Goal: Task Accomplishment & Management: Manage account settings

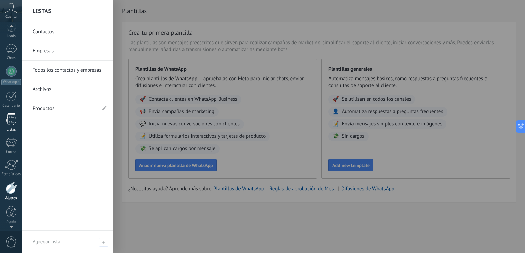
scroll to position [11, 0]
click at [15, 122] on div "Panel Leads Chats WhatsApp Clientes" at bounding box center [11, 135] width 22 height 235
click at [14, 153] on div at bounding box center [11, 151] width 10 height 12
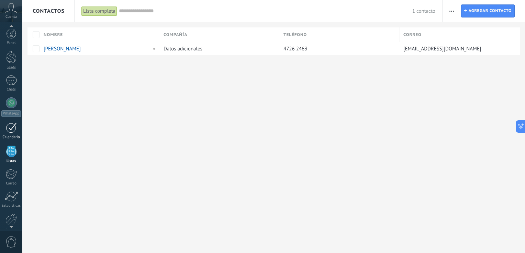
click at [16, 132] on link "Calendario" at bounding box center [11, 131] width 22 height 17
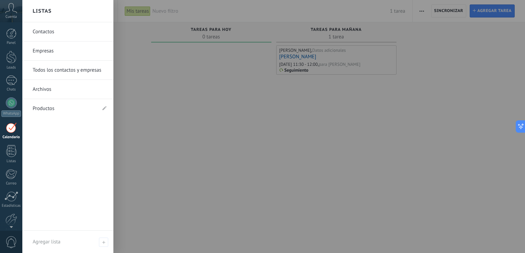
click at [54, 109] on link "Productos" at bounding box center [65, 108] width 64 height 19
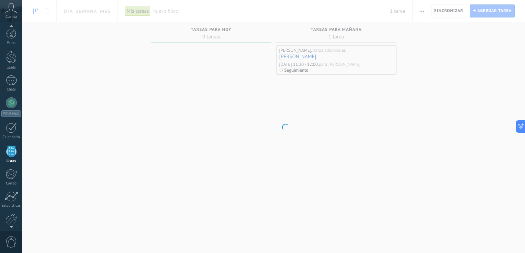
scroll to position [18, 0]
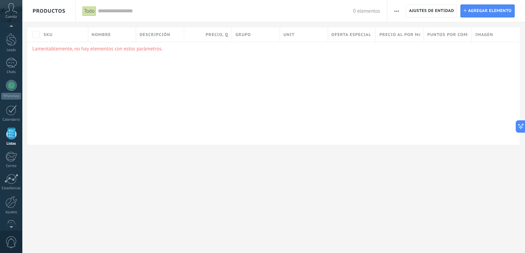
click at [71, 48] on p "Lamentablemente, no hay elementos con estos parámetros." at bounding box center [273, 49] width 482 height 7
click at [67, 39] on div "SKU" at bounding box center [64, 34] width 48 height 14
click at [100, 38] on div "Nombre" at bounding box center [112, 34] width 48 height 14
click at [60, 36] on div "SKU" at bounding box center [64, 34] width 48 height 14
click at [357, 90] on div "Lamentablemente, no hay elementos con estos parámetros." at bounding box center [273, 93] width 492 height 103
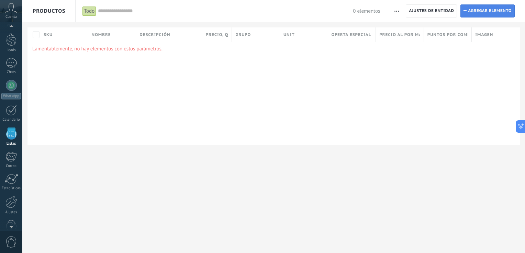
click at [499, 9] on span "Agregar elemento" at bounding box center [490, 11] width 44 height 12
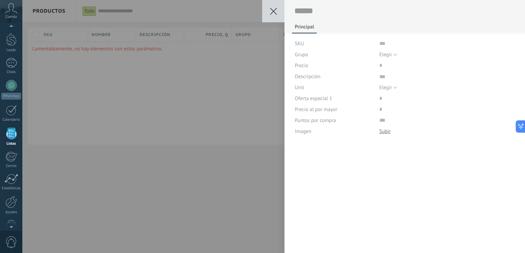
scroll to position [7, 0]
click at [394, 44] on input "text" at bounding box center [447, 43] width 136 height 11
click at [398, 55] on div "Elegir Todos los productos Elegir" at bounding box center [447, 54] width 136 height 11
click at [393, 54] on button "Elegir" at bounding box center [388, 54] width 18 height 11
click at [357, 167] on div "Principal SKU Grupo Elegir Todos los productos Elegir Precio Descripción Unit E…" at bounding box center [404, 126] width 240 height 253
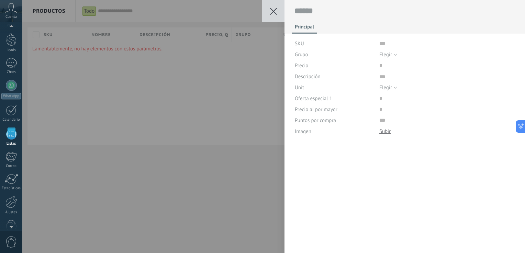
click at [267, 11] on button at bounding box center [273, 11] width 22 height 22
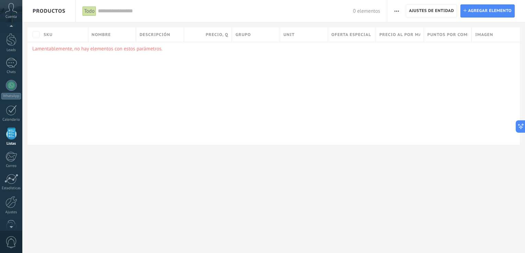
click at [266, 102] on div "Lamentablemente, no hay elementos con estos parámetros." at bounding box center [273, 93] width 492 height 103
click at [434, 13] on span "Ajustes de entidad" at bounding box center [431, 11] width 45 height 12
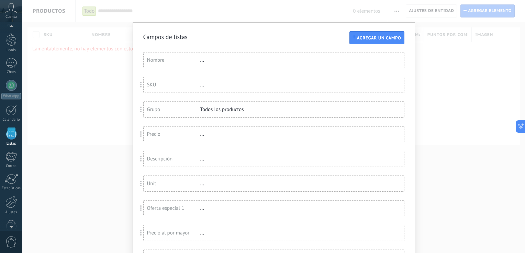
click at [164, 86] on div "SKU" at bounding box center [173, 85] width 53 height 7
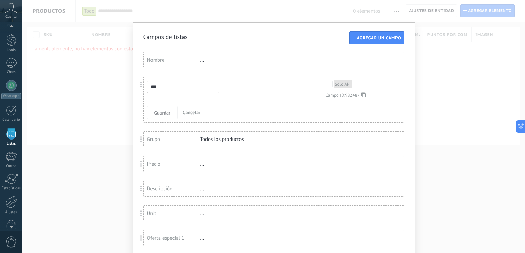
click at [251, 101] on div "*** Solo API Campo ID: 982487 Guardar Cancelar" at bounding box center [274, 99] width 260 height 45
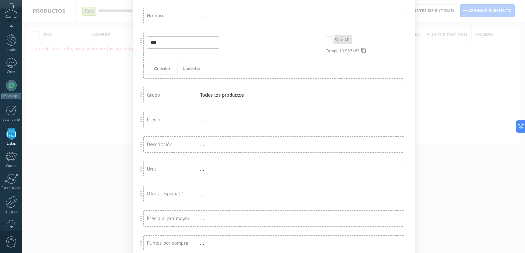
scroll to position [99, 0]
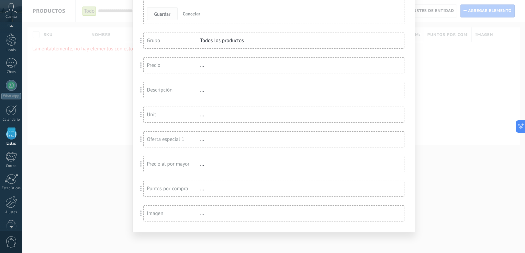
click at [162, 15] on span "Guardar" at bounding box center [162, 14] width 16 height 5
click at [169, 38] on div "Grupo" at bounding box center [173, 40] width 53 height 7
click at [168, 40] on span "Guardar" at bounding box center [162, 38] width 16 height 5
click at [180, 16] on input "*****" at bounding box center [183, 13] width 72 height 12
click at [225, 15] on div "***** Solo API Campo ID: 982493" at bounding box center [269, 16] width 244 height 18
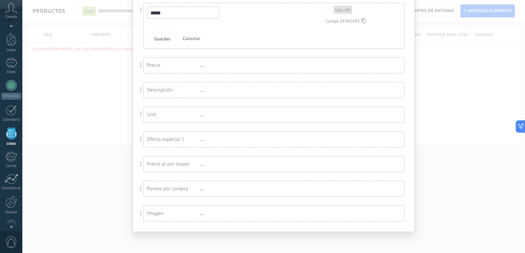
click at [257, 15] on div "***** Solo API Campo ID: 982493" at bounding box center [269, 16] width 244 height 18
click at [189, 41] on span "Cancelar" at bounding box center [192, 38] width 18 height 6
click at [180, 41] on div "Grupo" at bounding box center [173, 40] width 53 height 7
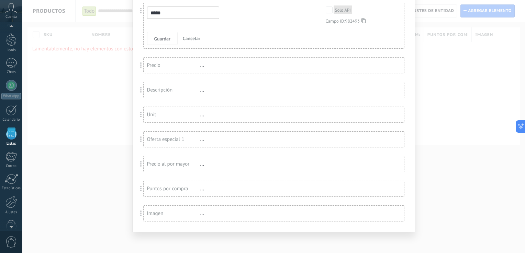
click at [198, 36] on span "Cancelar" at bounding box center [192, 38] width 18 height 6
click at [165, 18] on div "SKU" at bounding box center [173, 15] width 53 height 7
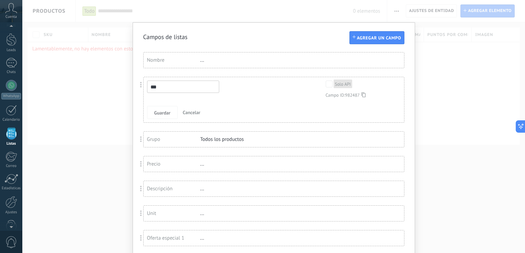
click at [199, 112] on button "Cancelar" at bounding box center [191, 112] width 23 height 13
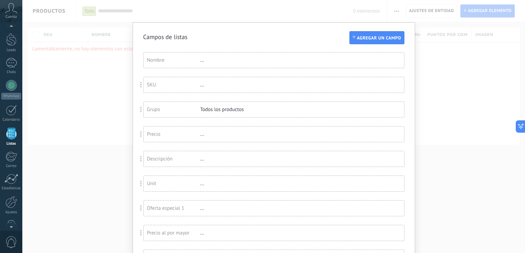
click at [180, 59] on div "Nombre" at bounding box center [173, 60] width 53 height 7
click at [161, 82] on span "Guardar" at bounding box center [162, 83] width 16 height 5
click at [172, 85] on button "Guardar" at bounding box center [162, 82] width 31 height 13
click at [166, 85] on span "Guardar" at bounding box center [162, 83] width 16 height 5
click at [194, 84] on span "Cancelar" at bounding box center [192, 83] width 18 height 6
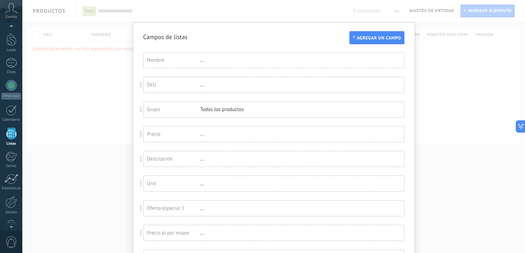
click at [169, 111] on div "Grupo" at bounding box center [173, 109] width 53 height 7
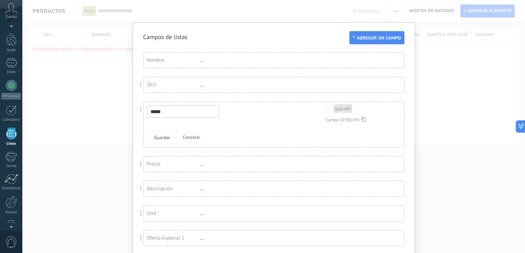
click at [195, 137] on span "Cancelar" at bounding box center [192, 137] width 18 height 6
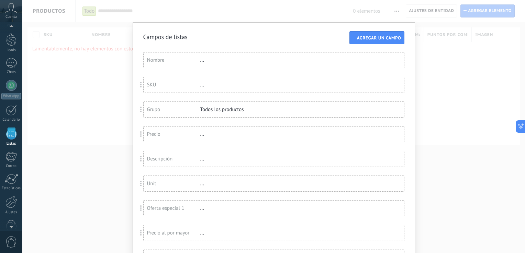
click at [204, 137] on div "..." at bounding box center [222, 134] width 45 height 7
click at [184, 136] on div "Precio" at bounding box center [173, 134] width 53 height 7
click at [190, 161] on span "Cancelar" at bounding box center [192, 162] width 18 height 6
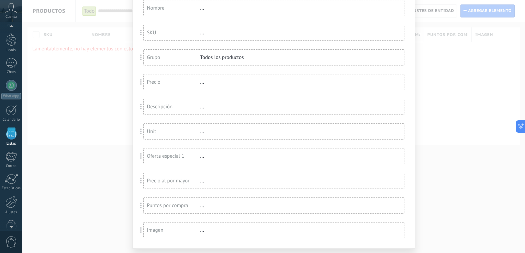
scroll to position [69, 0]
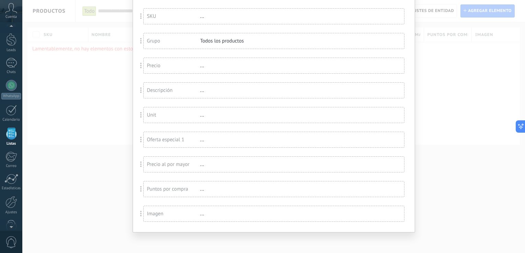
click at [179, 141] on div "Oferta especial 1" at bounding box center [173, 140] width 53 height 7
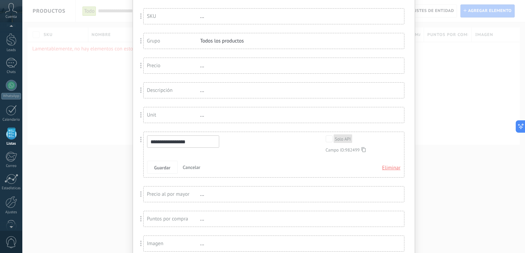
click at [390, 170] on span "Eliminar" at bounding box center [391, 168] width 18 height 12
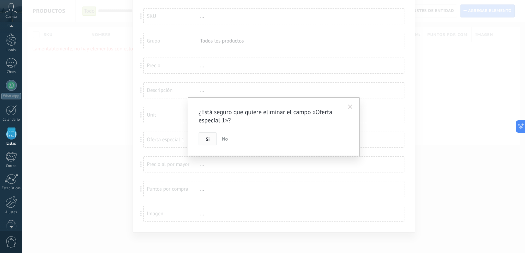
click at [204, 142] on button "Si" at bounding box center [207, 139] width 18 height 13
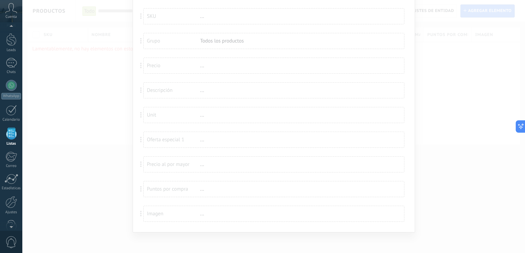
scroll to position [45, 0]
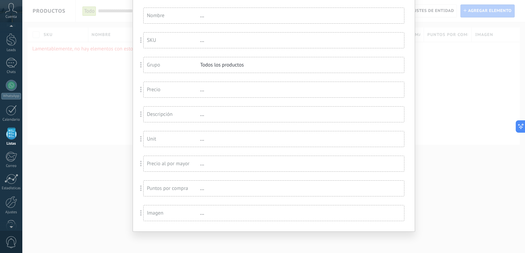
click at [180, 164] on div "Precio al por mayor" at bounding box center [173, 164] width 53 height 7
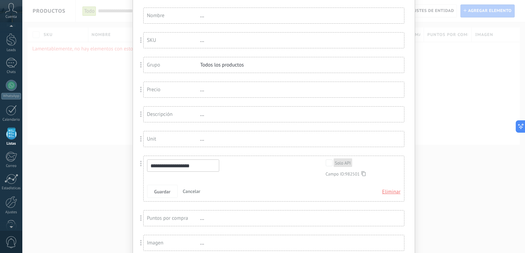
scroll to position [69, 0]
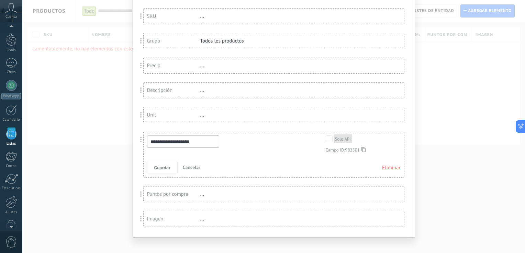
click at [388, 167] on span "Eliminar" at bounding box center [391, 168] width 18 height 12
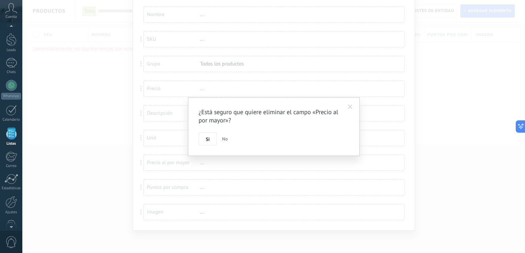
scroll to position [45, 0]
click at [207, 142] on span "Si" at bounding box center [208, 139] width 4 height 5
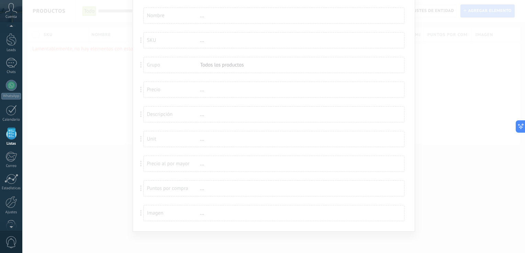
scroll to position [20, 0]
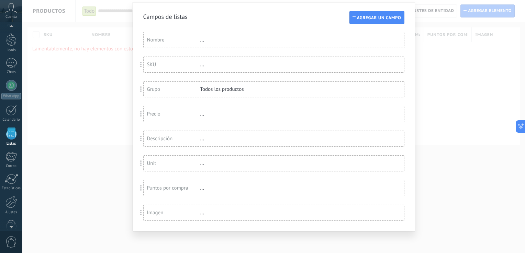
click at [183, 185] on div "Puntos por compra" at bounding box center [173, 188] width 53 height 7
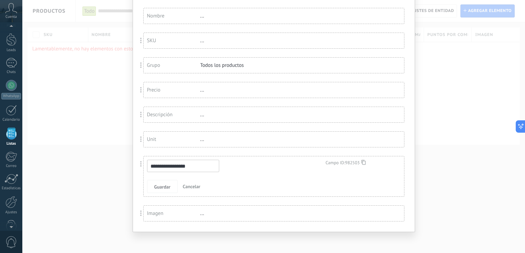
click at [192, 186] on span "Cancelar" at bounding box center [192, 187] width 18 height 6
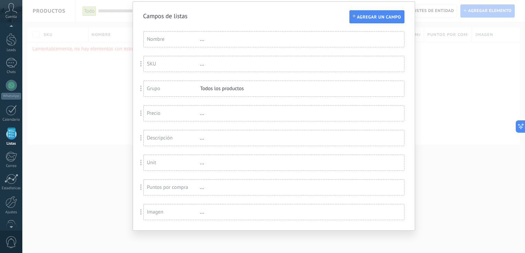
scroll to position [20, 0]
click at [177, 216] on div "Imagen ..." at bounding box center [274, 212] width 260 height 15
click at [197, 216] on div "Imagen ..." at bounding box center [274, 212] width 260 height 15
click at [205, 214] on div "..." at bounding box center [222, 213] width 45 height 7
click at [200, 214] on div "..." at bounding box center [222, 213] width 45 height 7
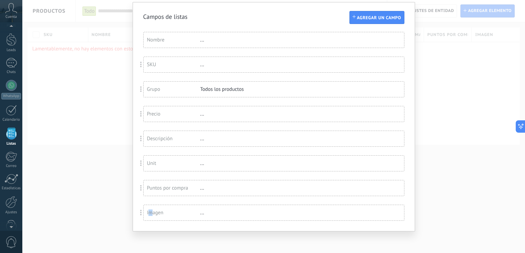
drag, startPoint x: 199, startPoint y: 214, endPoint x: 149, endPoint y: 211, distance: 49.9
click at [149, 211] on div "Imagen" at bounding box center [173, 213] width 53 height 7
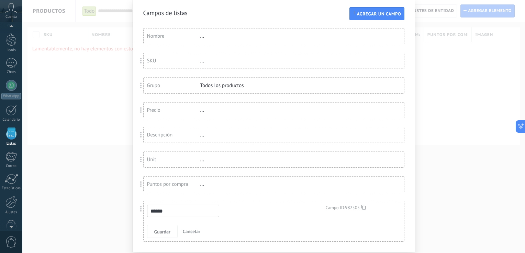
scroll to position [44, 0]
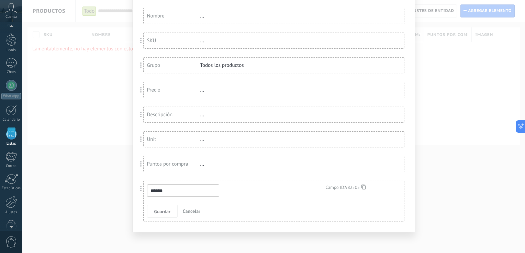
click at [133, 211] on div "Campos de listas Agregar un campo Usted ha alcanzado la cantidad máxima de los …" at bounding box center [274, 105] width 282 height 254
click at [137, 208] on div "Campos de listas Agregar un campo Usted ha alcanzado la cantidad máxima de los …" at bounding box center [274, 105] width 282 height 254
click at [260, 69] on div "Grupo Todos los productos" at bounding box center [274, 65] width 260 height 15
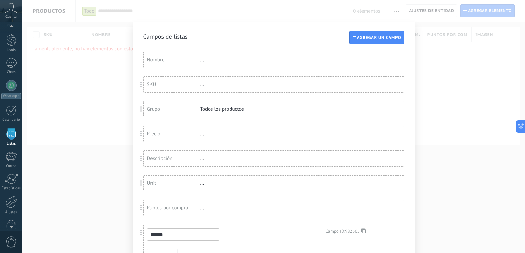
scroll to position [0, 0]
click at [359, 44] on button "Agregar un campo" at bounding box center [376, 37] width 55 height 13
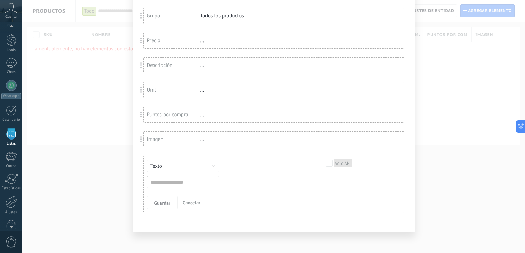
click at [191, 200] on span "Cancelar" at bounding box center [192, 203] width 18 height 6
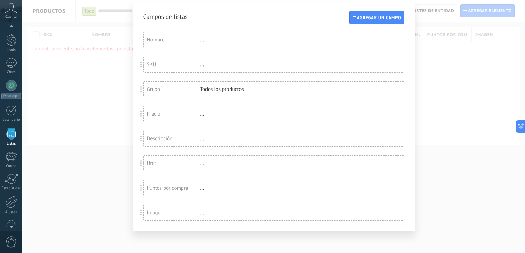
click at [140, 213] on span at bounding box center [141, 213] width 2 height 6
click at [163, 212] on div "Imagen" at bounding box center [173, 213] width 53 height 7
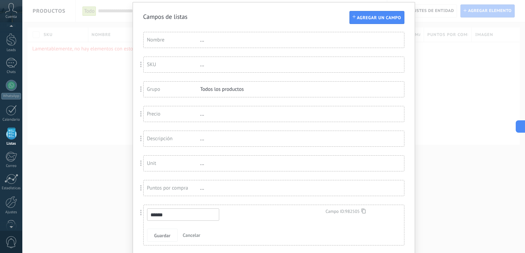
scroll to position [29, 0]
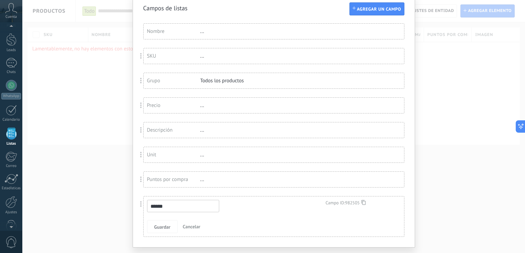
click at [136, 204] on span at bounding box center [141, 204] width 13 height 16
click at [195, 226] on span "Cancelar" at bounding box center [192, 227] width 18 height 6
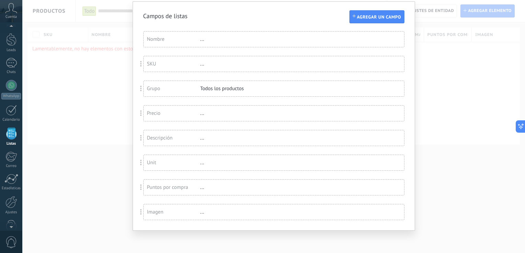
scroll to position [20, 0]
click at [201, 216] on div "Imagen ..." at bounding box center [274, 212] width 260 height 15
click at [200, 214] on div "..." at bounding box center [222, 213] width 45 height 7
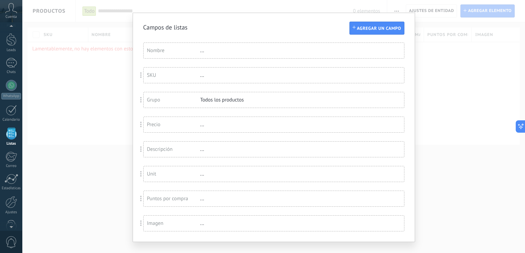
scroll to position [0, 0]
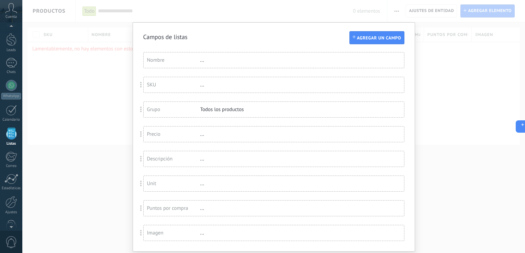
click at [62, 92] on div "Campos de listas Agregar un campo Usted ha alcanzado la cantidad máxima de los …" at bounding box center [273, 126] width 502 height 253
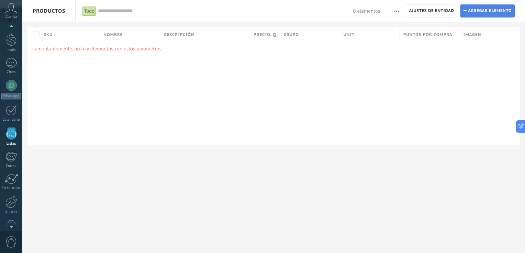
click at [480, 11] on span "Agregar elemento" at bounding box center [490, 11] width 44 height 12
type textarea "***"
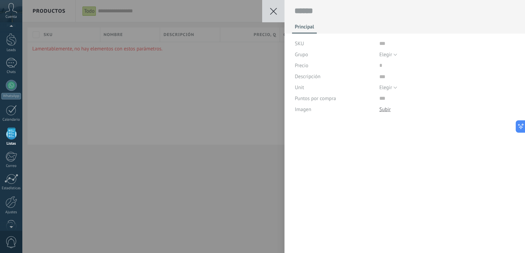
scroll to position [7, 0]
click at [387, 45] on input "text" at bounding box center [447, 43] width 136 height 11
type input "*"
click at [395, 57] on button "Elegir" at bounding box center [388, 54] width 18 height 11
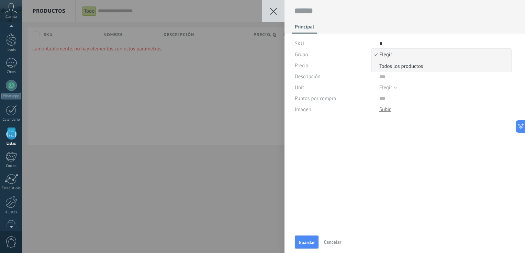
click at [389, 68] on span "Todos los productos" at bounding box center [440, 66] width 137 height 7
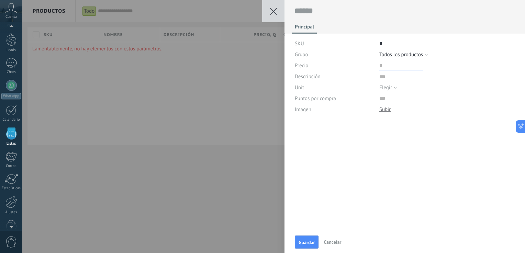
click at [389, 68] on input "price" at bounding box center [401, 65] width 44 height 11
type input "*********"
click at [396, 87] on div "Elegir pc l m3 kg t gal cu ft lb Elegir" at bounding box center [447, 87] width 136 height 11
click at [385, 76] on textarea at bounding box center [447, 76] width 136 height 11
click at [323, 16] on div at bounding box center [404, 12] width 241 height 24
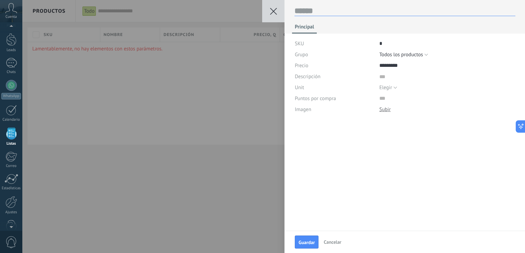
click at [320, 11] on textarea at bounding box center [404, 11] width 221 height 10
type textarea "*"
type textarea "**"
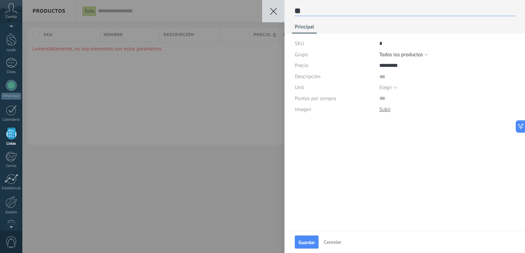
type textarea "***"
click at [327, 80] on div "Descripción" at bounding box center [334, 76] width 79 height 11
click at [377, 73] on div "Descripción" at bounding box center [405, 76] width 220 height 11
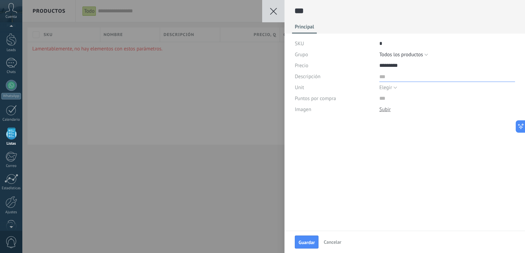
click at [389, 75] on textarea at bounding box center [447, 76] width 136 height 11
type textarea "*"
type textarea "**"
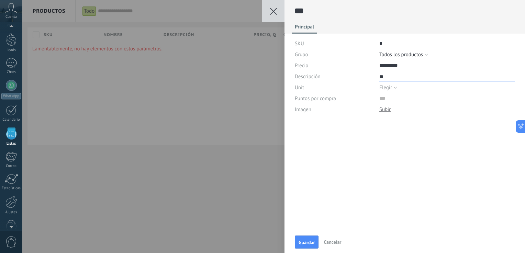
type textarea "***"
type textarea "*****"
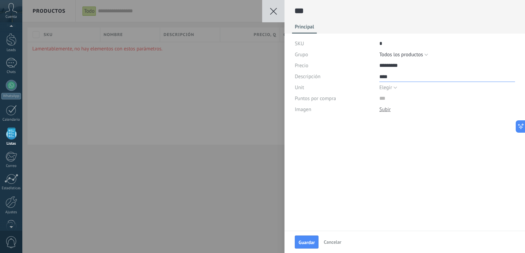
type textarea "*****"
type textarea "******"
type textarea "*******"
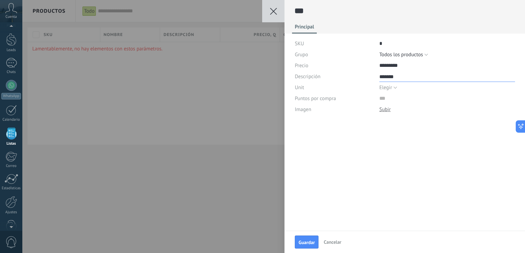
scroll to position [7, 0]
type textarea "********"
click at [393, 87] on button "Elegir" at bounding box center [388, 87] width 18 height 11
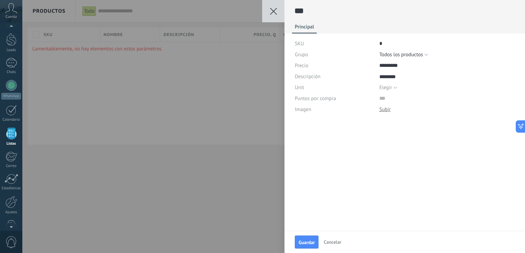
click at [319, 146] on div "*** Principal SKU * Grupo Elegir Todos los productos Todos los productos Precio…" at bounding box center [404, 115] width 240 height 231
click at [398, 100] on input "numeric" at bounding box center [447, 98] width 136 height 11
click at [401, 120] on div "*** Principal SKU * Grupo Elegir Todos los productos Todos los productos Precio…" at bounding box center [404, 66] width 240 height 132
click at [308, 244] on span "Guardar" at bounding box center [306, 242] width 16 height 5
click at [312, 243] on span "Guardar" at bounding box center [306, 242] width 16 height 5
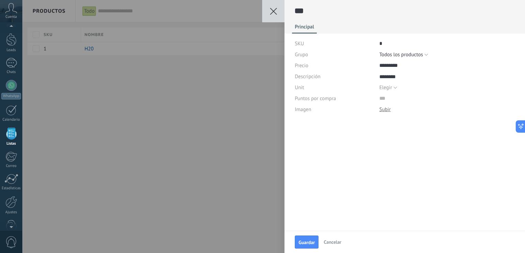
click at [277, 10] on button at bounding box center [273, 11] width 22 height 22
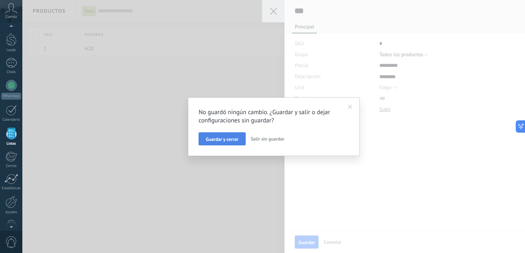
click at [229, 139] on span "Guardar y cerrar" at bounding box center [222, 139] width 33 height 5
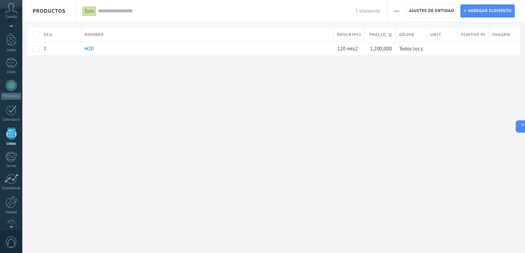
click at [261, 120] on div "**********" at bounding box center [273, 126] width 502 height 253
click at [438, 11] on span "Ajustes de entidad" at bounding box center [431, 11] width 45 height 12
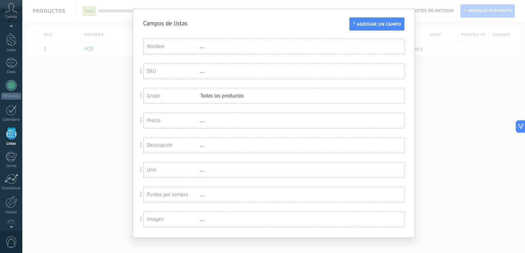
scroll to position [20, 0]
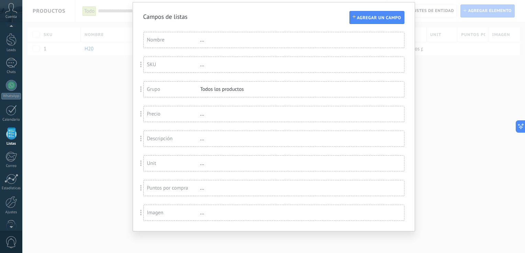
click at [200, 189] on div "..." at bounding box center [222, 188] width 45 height 7
click at [172, 189] on div "Puntos por compra" at bounding box center [173, 188] width 53 height 7
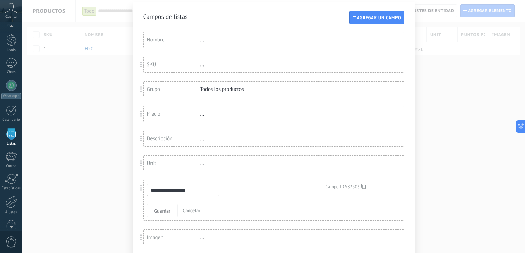
click at [176, 189] on input "**********" at bounding box center [183, 190] width 72 height 12
click at [189, 210] on span "Cancelar" at bounding box center [192, 211] width 18 height 6
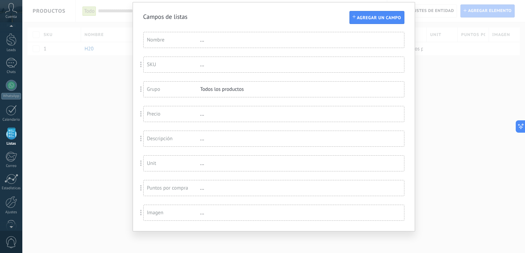
click at [163, 211] on div "Imagen" at bounding box center [173, 213] width 53 height 7
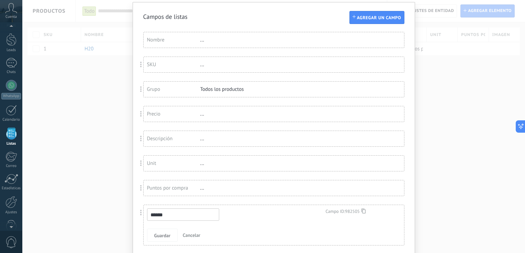
click at [163, 211] on input "******" at bounding box center [183, 215] width 72 height 12
click at [175, 116] on div "Precio" at bounding box center [173, 114] width 53 height 7
click at [171, 118] on input "******" at bounding box center [183, 116] width 72 height 12
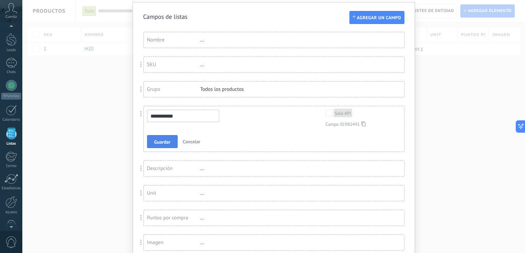
type input "**********"
click at [166, 141] on span "Guardar" at bounding box center [162, 142] width 16 height 5
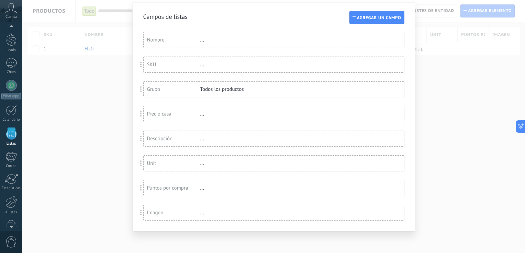
click at [178, 124] on div "SKU ... Grupo Todos los productos Precio casa ... Descripción ... Unit ... Punt…" at bounding box center [273, 139] width 261 height 164
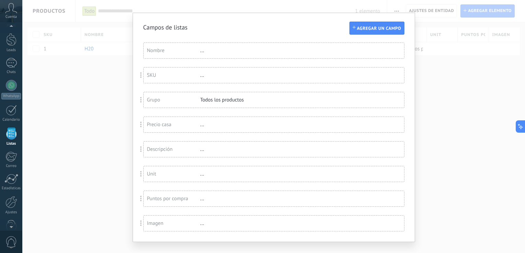
scroll to position [0, 0]
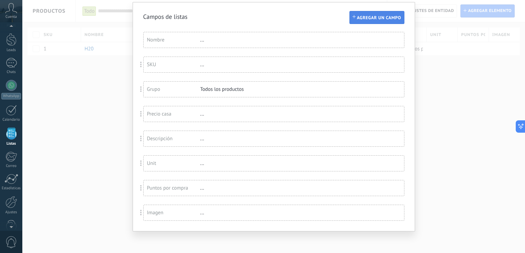
click at [384, 19] on span "Agregar un campo" at bounding box center [379, 17] width 44 height 5
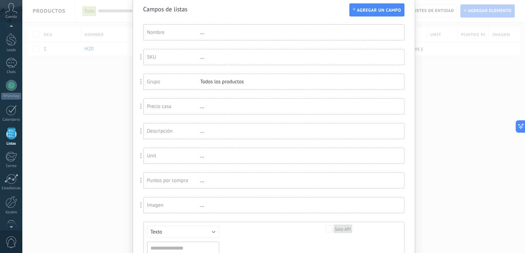
scroll to position [94, 0]
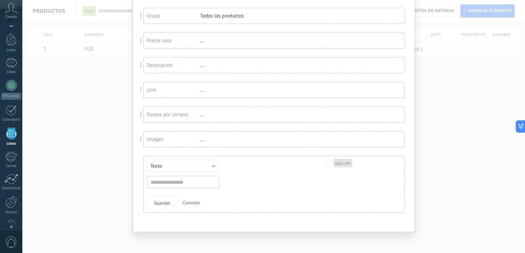
click at [191, 204] on span "Cancelar" at bounding box center [192, 203] width 18 height 6
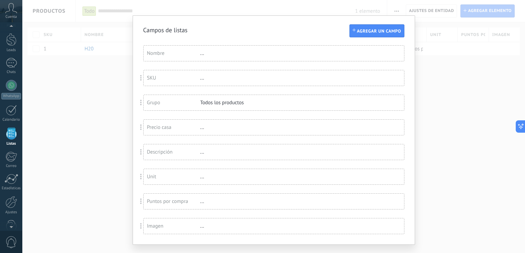
scroll to position [0, 0]
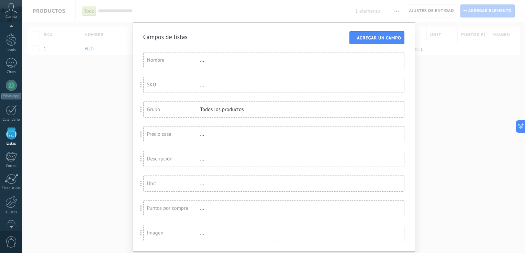
click at [113, 132] on div "Campos de listas Agregar un campo Usted ha alcanzado la cantidad máxima de los …" at bounding box center [273, 126] width 502 height 253
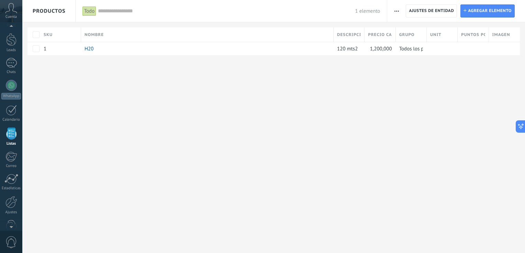
click at [109, 64] on div "**********" at bounding box center [273, 39] width 502 height 78
click at [372, 67] on div "**********" at bounding box center [273, 39] width 502 height 78
click at [389, 65] on div "**********" at bounding box center [273, 39] width 502 height 78
click at [420, 48] on span at bounding box center [421, 48] width 7 height 7
click at [446, 49] on button "Todos los productos" at bounding box center [423, 49] width 49 height 9
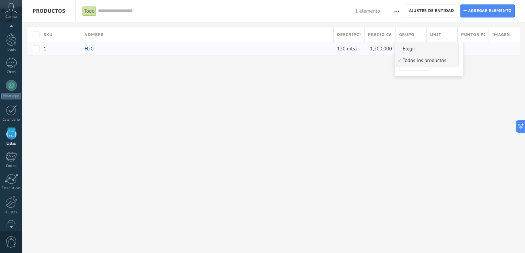
click at [424, 52] on span "Elegir" at bounding box center [425, 49] width 61 height 7
click at [423, 66] on button "Guardar" at bounding box center [414, 64] width 31 height 13
click at [423, 88] on div "**********" at bounding box center [273, 126] width 502 height 253
click at [440, 50] on span at bounding box center [439, 48] width 7 height 7
click at [443, 51] on button "Elegir" at bounding box center [439, 49] width 18 height 9
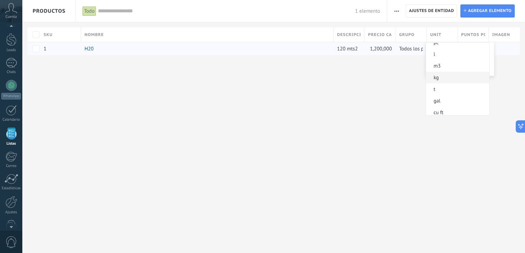
scroll to position [33, 0]
click at [359, 97] on div "**********" at bounding box center [273, 126] width 502 height 253
click at [79, 79] on div "**********" at bounding box center [273, 126] width 502 height 253
click at [193, 169] on div "**********" at bounding box center [273, 126] width 502 height 253
click at [394, 10] on span "button" at bounding box center [396, 10] width 4 height 13
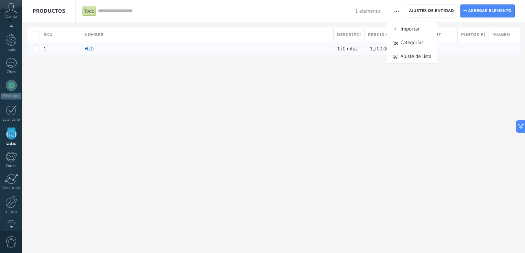
click at [402, 27] on span "Importar" at bounding box center [409, 29] width 19 height 14
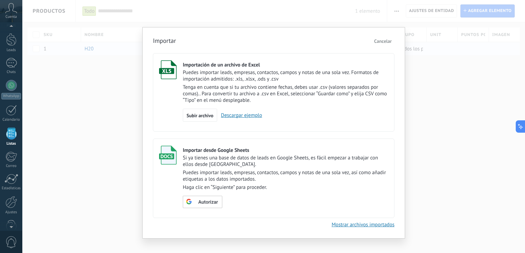
click at [254, 114] on link "Descargar ejemplo" at bounding box center [239, 115] width 45 height 7
click at [452, 67] on div "Importar Cancelar Importación de un archivo de Excel Puedes importar leads, emp…" at bounding box center [273, 126] width 502 height 253
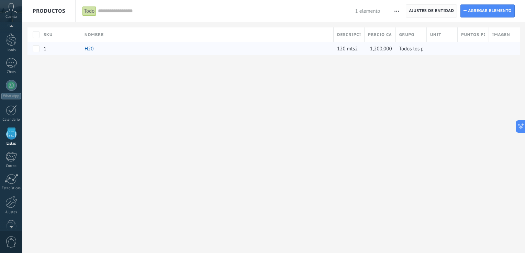
click at [437, 12] on span "Ajustes de entidad" at bounding box center [431, 11] width 45 height 12
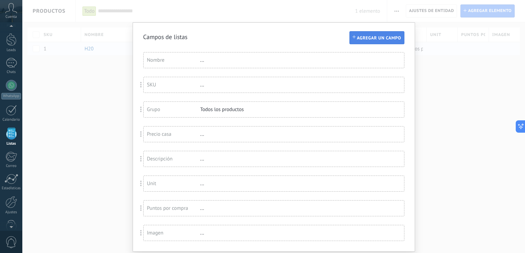
click at [367, 38] on span "Agregar un campo" at bounding box center [379, 38] width 44 height 5
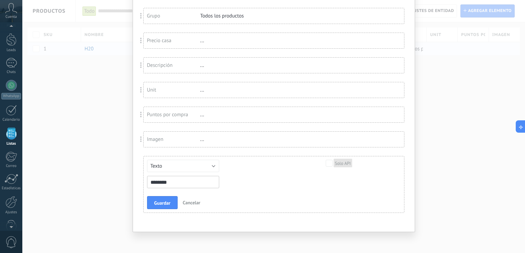
type input "********"
click at [198, 168] on button "Texto" at bounding box center [183, 166] width 72 height 12
click at [184, 200] on span "Selección" at bounding box center [180, 201] width 74 height 7
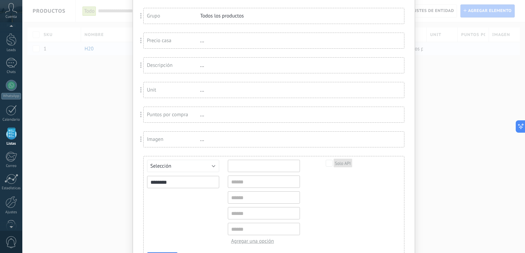
click at [261, 168] on input "text" at bounding box center [264, 166] width 72 height 12
type input "**********"
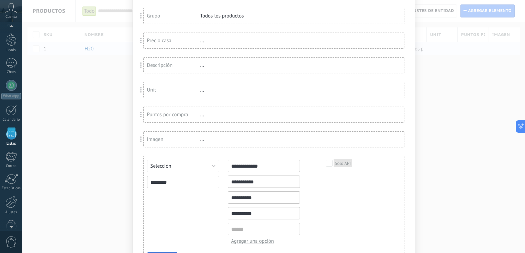
click at [331, 222] on div "**********" at bounding box center [269, 202] width 244 height 85
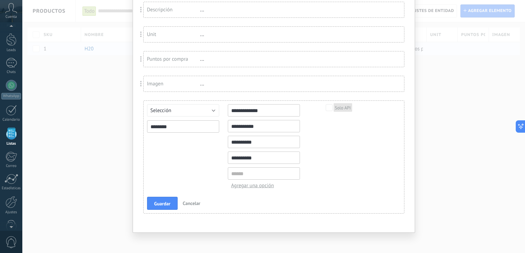
scroll to position [150, 0]
click at [264, 169] on input "text" at bounding box center [264, 173] width 72 height 12
type input "*********"
click at [161, 201] on span "Guardar" at bounding box center [162, 203] width 16 height 5
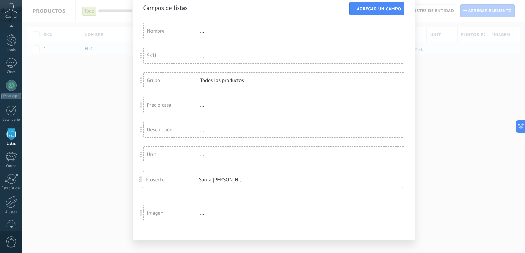
scroll to position [38, 0]
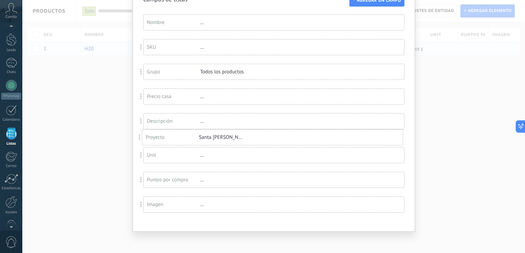
drag, startPoint x: 144, startPoint y: 216, endPoint x: 163, endPoint y: 140, distance: 77.6
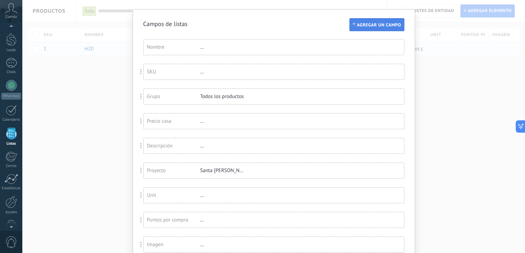
scroll to position [0, 0]
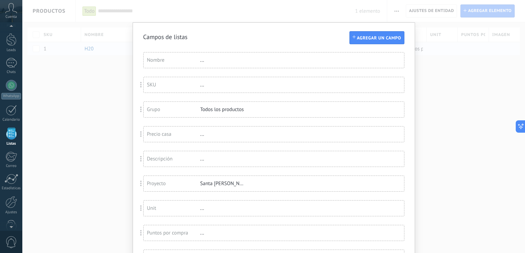
click at [447, 117] on div "Campos de listas Agregar un campo Usted ha alcanzado la cantidad máxima de los …" at bounding box center [273, 126] width 502 height 253
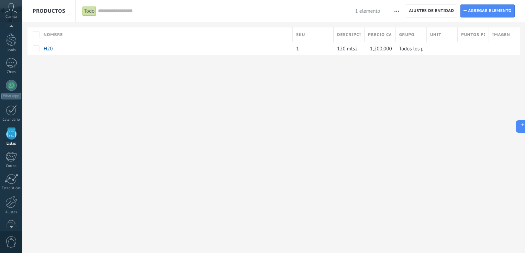
click at [338, 82] on div "**********" at bounding box center [273, 126] width 502 height 253
click at [383, 35] on span "Precio casa , Q" at bounding box center [380, 35] width 24 height 7
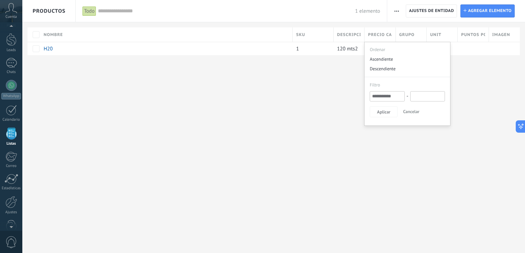
click at [336, 91] on div "**********" at bounding box center [273, 126] width 502 height 253
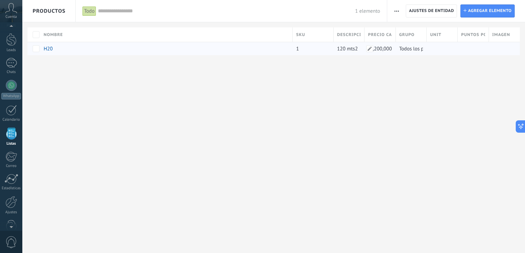
click at [379, 49] on span "1,200,000" at bounding box center [381, 49] width 22 height 7
click at [371, 49] on span at bounding box center [369, 48] width 7 height 7
type input "*"
type input "***"
click at [381, 64] on span "Cancelar" at bounding box center [376, 64] width 18 height 6
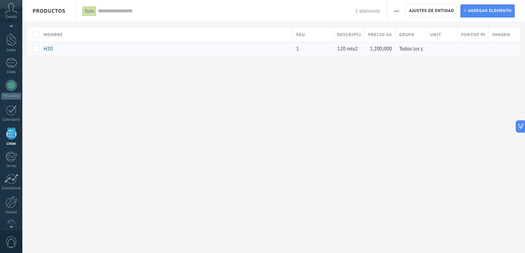
click at [393, 72] on div "**********" at bounding box center [273, 39] width 502 height 78
click at [435, 51] on div at bounding box center [440, 48] width 27 height 13
click at [58, 49] on span at bounding box center [57, 48] width 7 height 7
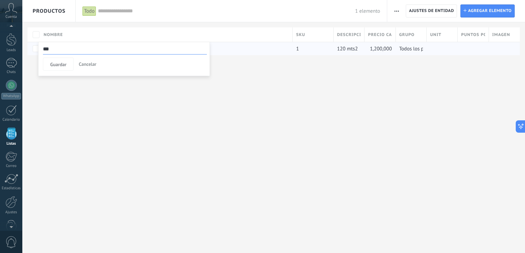
click at [99, 101] on div "**********" at bounding box center [273, 126] width 502 height 253
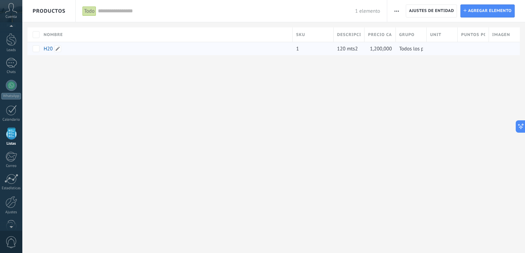
click at [49, 49] on link "H20" at bounding box center [48, 49] width 9 height 7
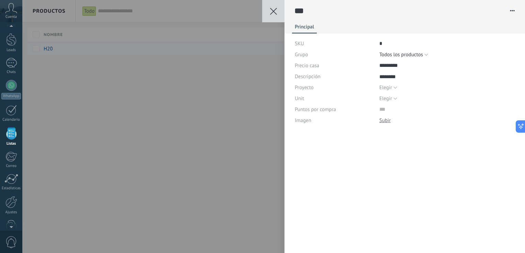
scroll to position [7, 0]
click at [398, 86] on div "Elegir Santa Delfina Santa María Latitud 25 Latitud 18 Cafetal 2 Elegir" at bounding box center [447, 87] width 136 height 11
click at [387, 89] on span "Elegir" at bounding box center [385, 87] width 13 height 7
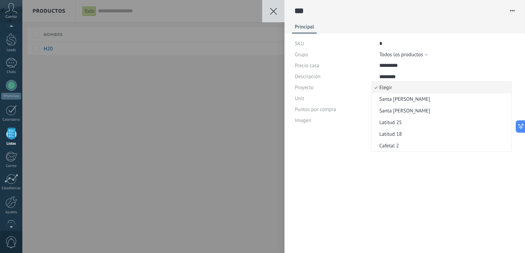
click at [400, 101] on span "Santa [PERSON_NAME]" at bounding box center [440, 99] width 137 height 7
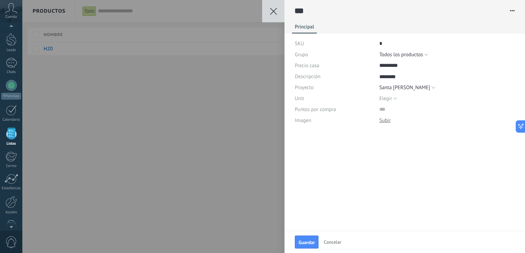
click at [308, 240] on span "Guardar" at bounding box center [306, 242] width 16 height 5
click at [174, 128] on div "Guardar Cancelar *** H20 Eliminar elemento Principal SKU * Grupo Elegir Todos l…" at bounding box center [273, 126] width 502 height 253
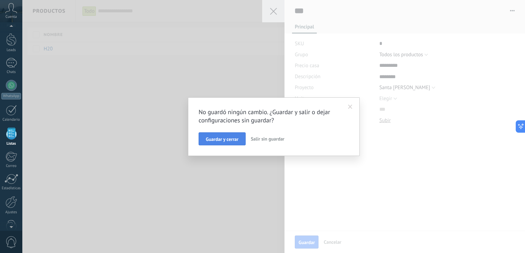
click at [224, 137] on span "Guardar y cerrar" at bounding box center [222, 139] width 33 height 5
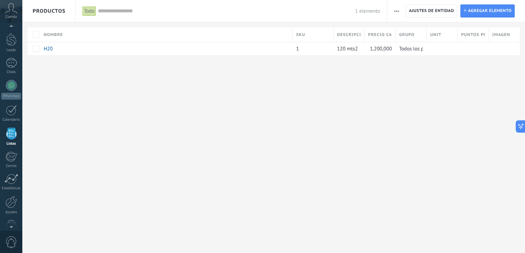
click at [339, 127] on div "**********" at bounding box center [273, 126] width 502 height 253
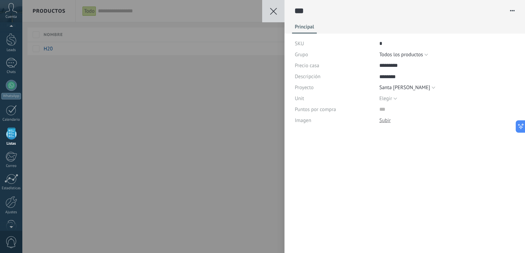
scroll to position [7, 0]
click at [268, 15] on button at bounding box center [273, 11] width 22 height 22
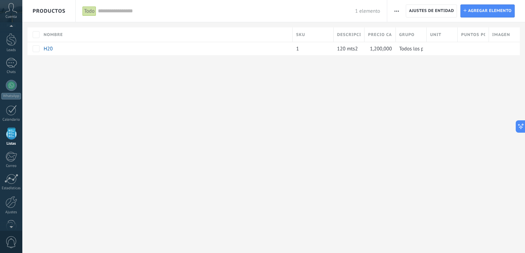
scroll to position [7, 0]
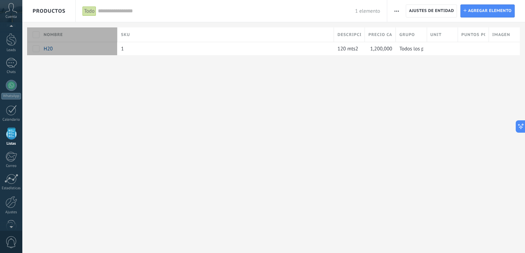
drag, startPoint x: 294, startPoint y: 34, endPoint x: 118, endPoint y: 42, distance: 175.3
click at [118, 42] on div at bounding box center [118, 35] width 8 height 13
drag, startPoint x: 116, startPoint y: 31, endPoint x: 82, endPoint y: 32, distance: 33.3
click at [82, 32] on div "Nombre" at bounding box center [62, 34] width 44 height 14
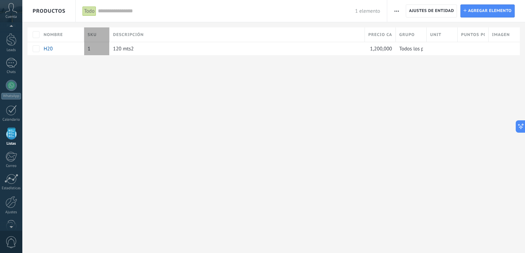
drag, startPoint x: 334, startPoint y: 32, endPoint x: 108, endPoint y: 32, distance: 226.0
click at [110, 30] on div at bounding box center [110, 35] width 8 height 13
click at [38, 39] on div "Nombre SKU Descripción Precio casa , Q Grupo Unit Puntos por compra Imagen" at bounding box center [273, 34] width 492 height 14
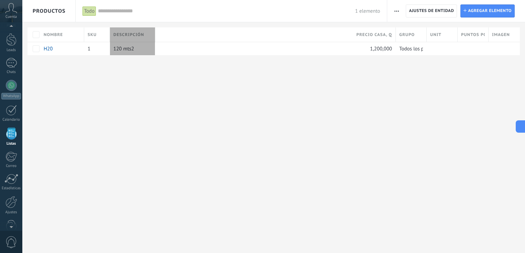
drag, startPoint x: 367, startPoint y: 33, endPoint x: 157, endPoint y: 39, distance: 209.6
click at [157, 39] on div at bounding box center [155, 35] width 8 height 13
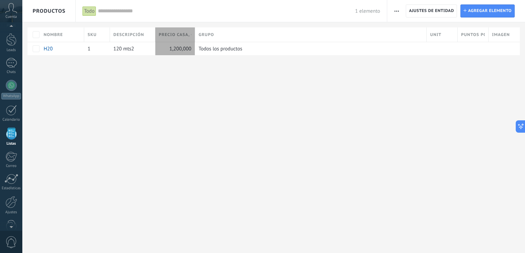
drag, startPoint x: 395, startPoint y: 35, endPoint x: 194, endPoint y: 31, distance: 200.6
click at [194, 31] on div "Precio casa , Q" at bounding box center [175, 34] width 40 height 14
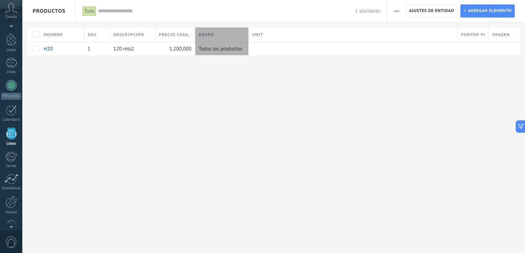
drag, startPoint x: 428, startPoint y: 31, endPoint x: 250, endPoint y: 32, distance: 178.2
click at [250, 32] on div at bounding box center [249, 35] width 8 height 13
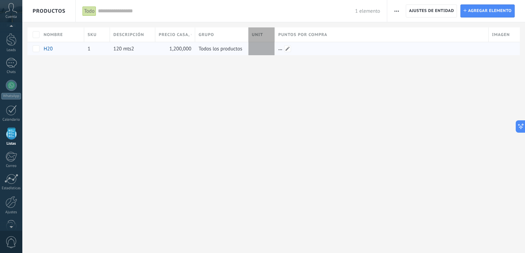
drag, startPoint x: 457, startPoint y: 32, endPoint x: 275, endPoint y: 42, distance: 182.9
click at [275, 42] on div "Nombre SKU Descripción Precio casa , Q Grupo Unit Puntos por compra Imagen H20 …" at bounding box center [275, 41] width 497 height 28
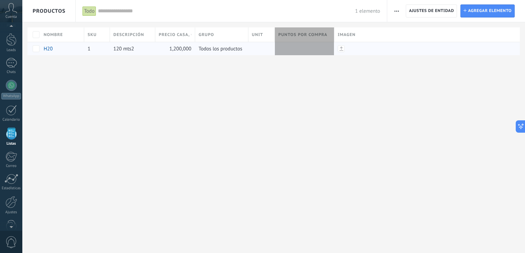
drag, startPoint x: 490, startPoint y: 35, endPoint x: 336, endPoint y: 44, distance: 154.4
click at [336, 44] on div "Nombre SKU Descripción Precio casa , Q Grupo Unit Puntos por compra Imagen H20 …" at bounding box center [275, 41] width 497 height 28
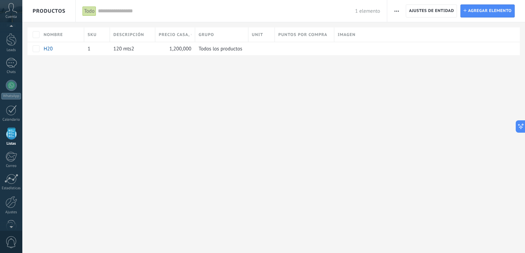
click at [466, 36] on div "Imagen" at bounding box center [426, 34] width 185 height 14
click at [223, 79] on div "**********" at bounding box center [273, 126] width 502 height 253
click at [245, 48] on span at bounding box center [243, 48] width 7 height 7
click at [299, 66] on div "**********" at bounding box center [273, 39] width 502 height 78
click at [445, 12] on div at bounding box center [262, 11] width 525 height 22
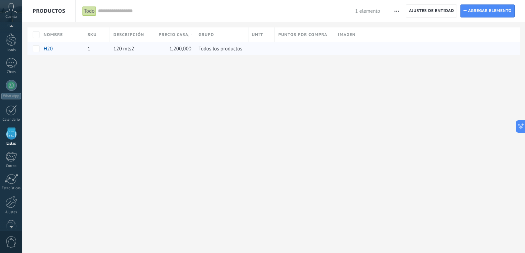
drag, startPoint x: 358, startPoint y: 110, endPoint x: 361, endPoint y: 104, distance: 7.1
click at [359, 110] on div "**********" at bounding box center [273, 126] width 502 height 253
click at [427, 9] on span "Ajustes de entidad" at bounding box center [431, 11] width 45 height 12
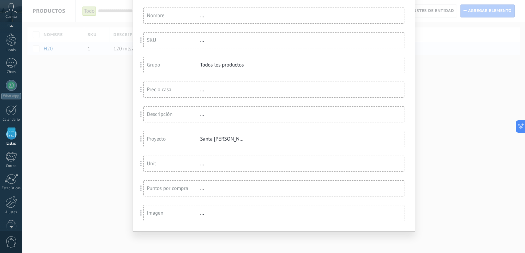
scroll to position [10, 0]
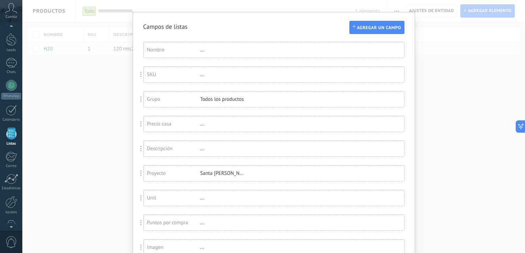
click at [140, 174] on span at bounding box center [141, 174] width 2 height 6
click at [149, 174] on div "Proyecto" at bounding box center [173, 173] width 53 height 7
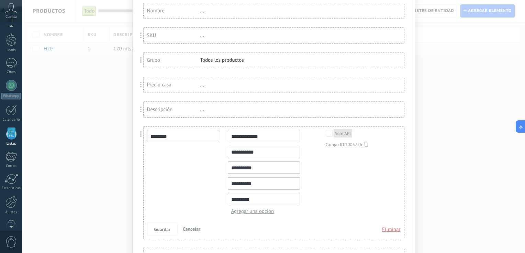
scroll to position [79, 0]
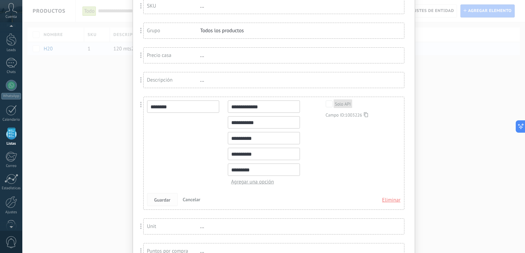
click at [159, 198] on span "Guardar" at bounding box center [162, 200] width 16 height 5
click at [157, 203] on button "Guardar" at bounding box center [162, 199] width 31 height 13
click at [163, 200] on span "Guardar" at bounding box center [162, 200] width 16 height 5
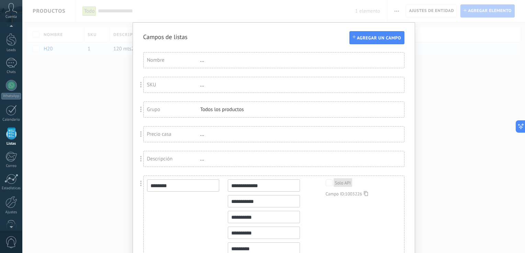
click at [422, 71] on div "**********" at bounding box center [273, 126] width 502 height 253
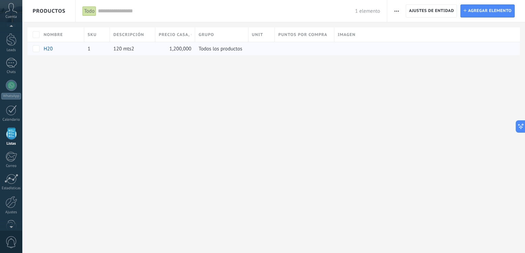
click at [409, 140] on div "**********" at bounding box center [273, 126] width 502 height 253
click at [395, 11] on use "button" at bounding box center [396, 11] width 4 height 1
click at [416, 59] on span "Ajuste de lista" at bounding box center [415, 57] width 31 height 14
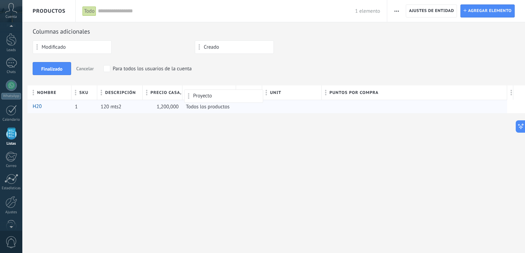
drag, startPoint x: 140, startPoint y: 47, endPoint x: 210, endPoint y: 93, distance: 83.7
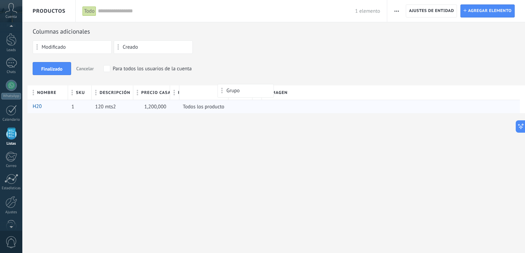
drag, startPoint x: 184, startPoint y: 92, endPoint x: 222, endPoint y: 91, distance: 38.1
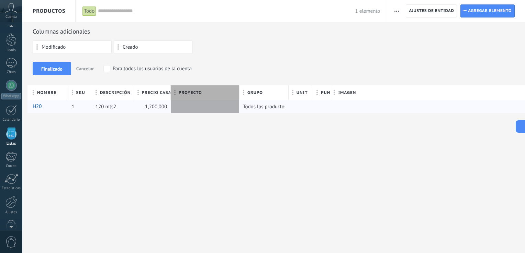
drag, startPoint x: 181, startPoint y: 91, endPoint x: 240, endPoint y: 92, distance: 59.1
click at [240, 92] on div at bounding box center [240, 93] width 8 height 13
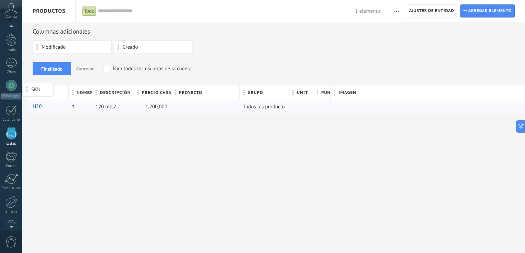
drag, startPoint x: 85, startPoint y: 92, endPoint x: 35, endPoint y: 90, distance: 50.2
drag, startPoint x: 44, startPoint y: 93, endPoint x: 131, endPoint y: 49, distance: 97.4
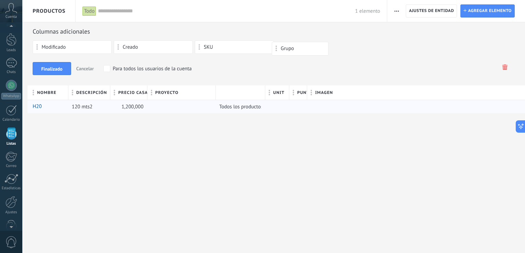
drag, startPoint x: 230, startPoint y: 94, endPoint x: 291, endPoint y: 49, distance: 75.5
drag, startPoint x: 248, startPoint y: 92, endPoint x: 329, endPoint y: 47, distance: 92.1
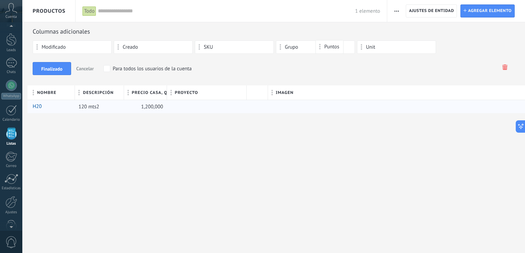
drag, startPoint x: 261, startPoint y: 92, endPoint x: 329, endPoint y: 47, distance: 81.9
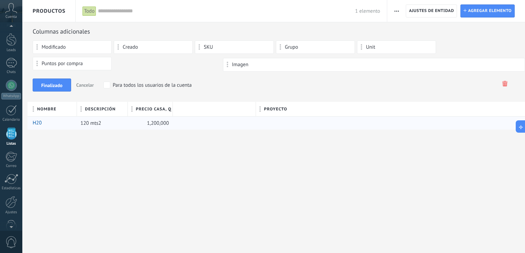
drag, startPoint x: 269, startPoint y: 108, endPoint x: 300, endPoint y: 58, distance: 59.2
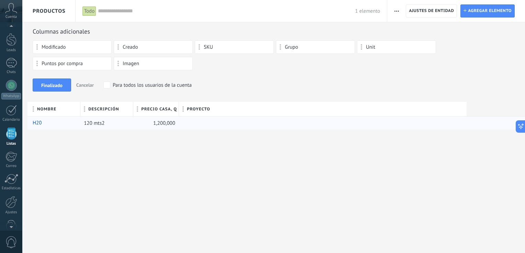
click at [275, 71] on div "Modificado Creado SKU Grupo Unit Puntos por compra Imagen" at bounding box center [274, 57] width 482 height 33
click at [61, 89] on button "Finalizado" at bounding box center [52, 85] width 38 height 13
click at [484, 127] on div at bounding box center [507, 122] width 83 height 13
click at [479, 123] on div at bounding box center [507, 122] width 83 height 13
click at [201, 122] on div "Descargar Reemplazar Descargar Versiones Eliminar" at bounding box center [321, 122] width 284 height 13
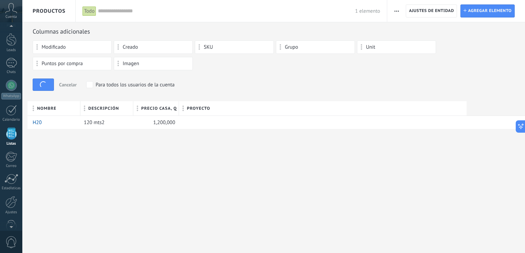
type textarea "********"
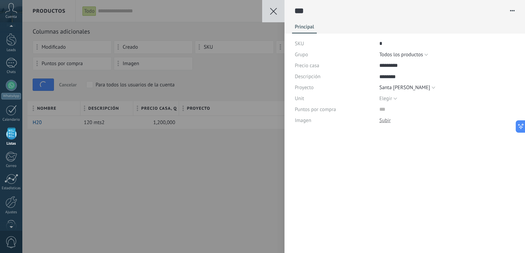
scroll to position [7, 0]
click at [274, 10] on use at bounding box center [273, 11] width 7 height 7
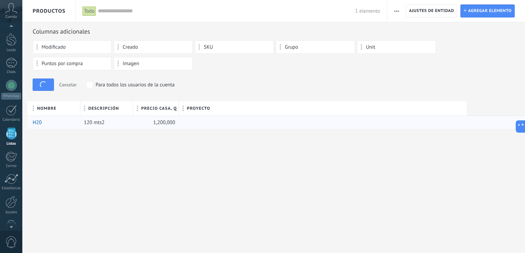
click at [350, 121] on div "Descargar Reemplazar Descargar Versiones Eliminar" at bounding box center [321, 122] width 284 height 13
drag, startPoint x: 466, startPoint y: 107, endPoint x: 264, endPoint y: 115, distance: 202.1
click at [264, 115] on div "Proyecto" at bounding box center [326, 108] width 291 height 14
drag, startPoint x: 184, startPoint y: 107, endPoint x: 227, endPoint y: 107, distance: 42.9
click at [227, 107] on div "Nombre Descripción Precio casa , Q Proyecto" at bounding box center [288, 108] width 522 height 14
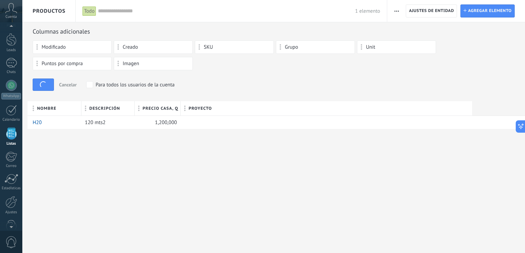
drag, startPoint x: 181, startPoint y: 108, endPoint x: 237, endPoint y: 108, distance: 56.0
click at [237, 108] on div "Nombre Descripción Precio casa , Q Proyecto" at bounding box center [288, 108] width 522 height 14
drag, startPoint x: 179, startPoint y: 106, endPoint x: 220, endPoint y: 107, distance: 40.9
click at [220, 107] on div "Nombre Descripción Precio casa , Q Proyecto" at bounding box center [288, 108] width 522 height 14
click at [38, 76] on div "Columnas adicionales Modificado Creado SKU Grupo Unit Puntos por compra Imagen …" at bounding box center [274, 64] width 482 height 74
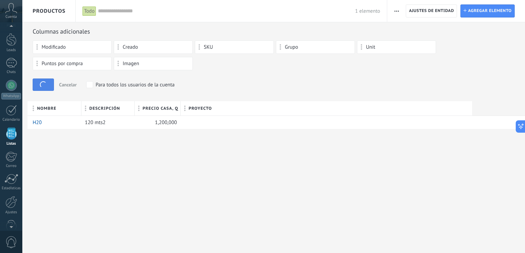
click at [38, 80] on button "Finalizado" at bounding box center [43, 85] width 21 height 12
click at [84, 176] on div "**********" at bounding box center [273, 126] width 502 height 253
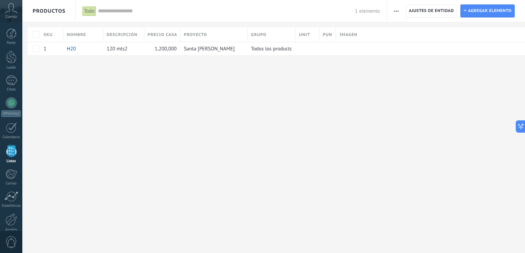
click at [405, 9] on div "Importar Ajustes de entidad Categorías Ajuste de lista" at bounding box center [456, 11] width 138 height 22
click at [398, 12] on span "button" at bounding box center [396, 10] width 4 height 13
click at [416, 58] on span "Ajuste de lista" at bounding box center [415, 57] width 31 height 14
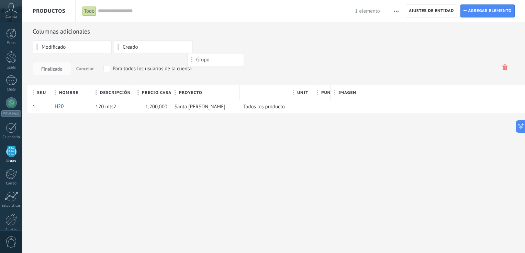
drag, startPoint x: 268, startPoint y: 94, endPoint x: 204, endPoint y: 47, distance: 79.3
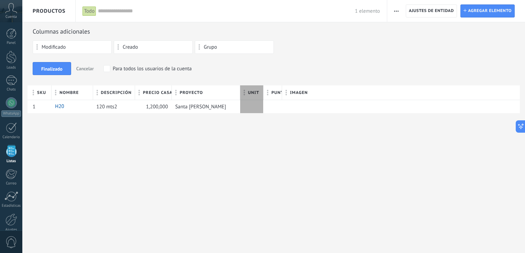
drag, startPoint x: 260, startPoint y: 92, endPoint x: 260, endPoint y: 45, distance: 47.1
click at [260, 45] on div "Columnas adicionales Modificado Creado Grupo Finalizado Cancelar Para todos los…" at bounding box center [273, 70] width 502 height 86
drag, startPoint x: 251, startPoint y: 93, endPoint x: 271, endPoint y: 48, distance: 49.1
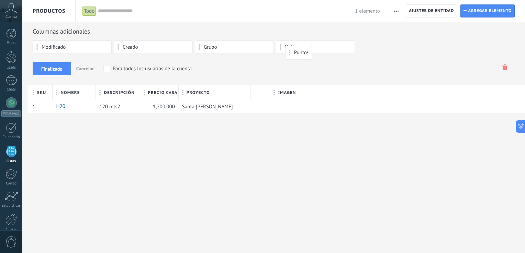
drag, startPoint x: 263, startPoint y: 93, endPoint x: 298, endPoint y: 52, distance: 54.3
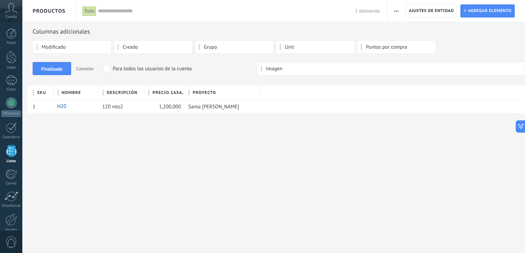
drag, startPoint x: 278, startPoint y: 91, endPoint x: 277, endPoint y: 60, distance: 30.9
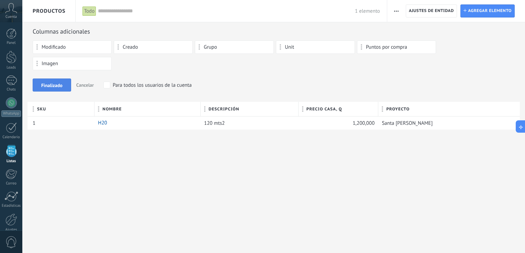
click at [59, 84] on span "Finalizado" at bounding box center [51, 85] width 21 height 5
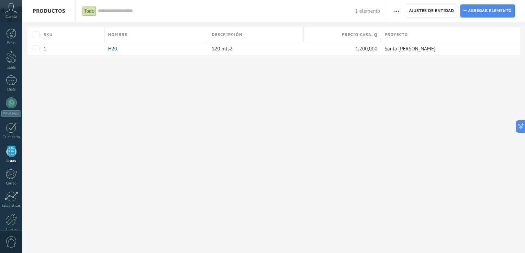
click at [253, 102] on div "**********" at bounding box center [273, 126] width 502 height 253
click at [396, 11] on icon "button" at bounding box center [396, 11] width 4 height 1
click at [389, 102] on div "**********" at bounding box center [273, 126] width 502 height 253
click at [482, 14] on span "Agregar elemento" at bounding box center [490, 11] width 44 height 12
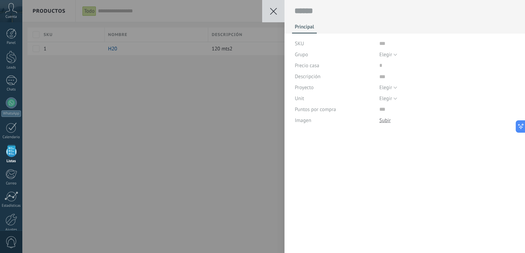
scroll to position [7, 0]
click at [269, 10] on button at bounding box center [273, 11] width 22 height 22
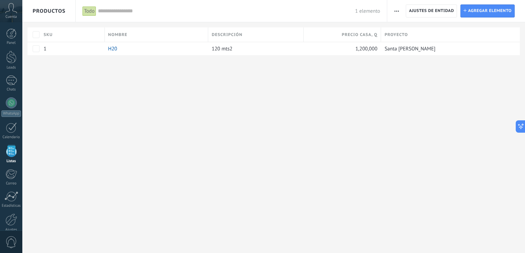
click at [230, 113] on div "**********" at bounding box center [273, 126] width 502 height 253
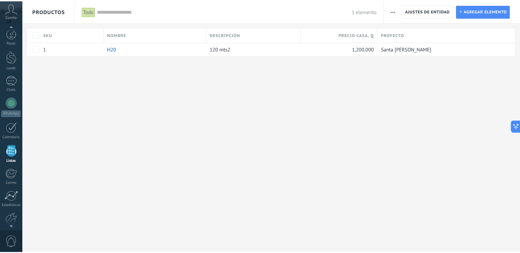
scroll to position [18, 0]
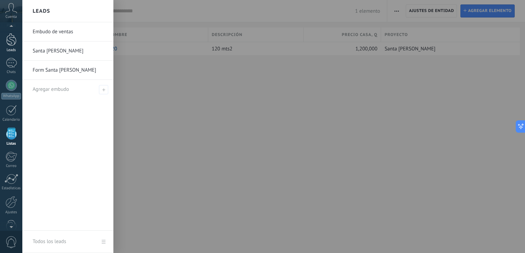
click at [18, 39] on link "Leads" at bounding box center [11, 42] width 22 height 19
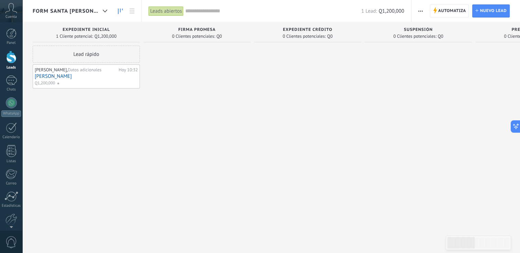
click at [62, 72] on div "[PERSON_NAME], Datos adicionales" at bounding box center [76, 69] width 82 height 5
click at [62, 79] on link "[PERSON_NAME]" at bounding box center [86, 76] width 103 height 6
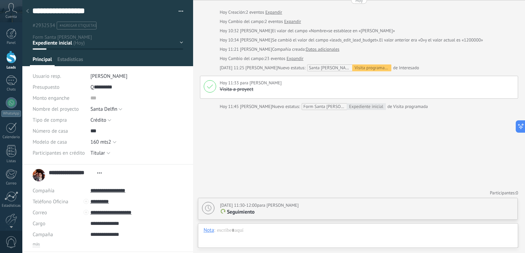
scroll to position [10, 0]
click at [106, 60] on span "Archivos" at bounding box center [98, 61] width 19 height 10
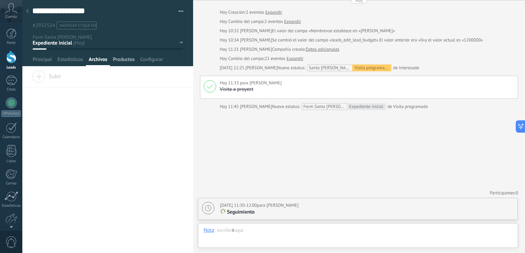
click at [123, 59] on span "Productos" at bounding box center [124, 61] width 22 height 10
click at [45, 77] on span "Instalar" at bounding box center [49, 75] width 34 height 10
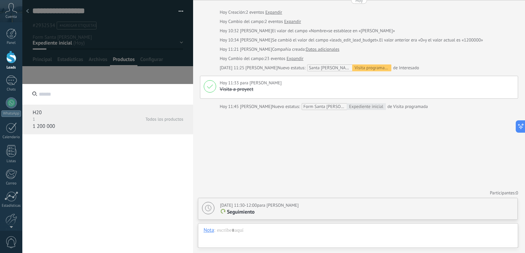
click at [54, 121] on p "1" at bounding box center [69, 120] width 72 height 6
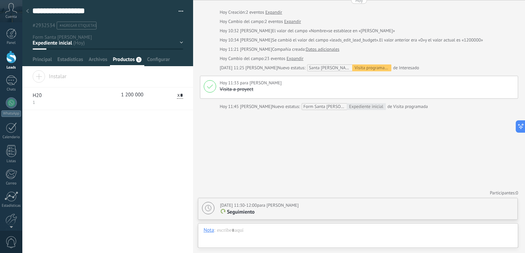
click at [98, 121] on div "**********" at bounding box center [107, 162] width 171 height 183
click at [93, 60] on span "Archivos" at bounding box center [98, 61] width 19 height 10
click at [78, 61] on span "Estadísticas" at bounding box center [70, 61] width 26 height 10
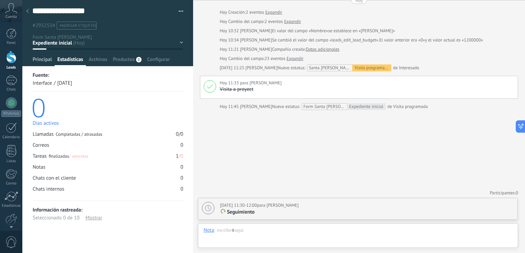
click at [46, 64] on span "Principal" at bounding box center [42, 61] width 19 height 10
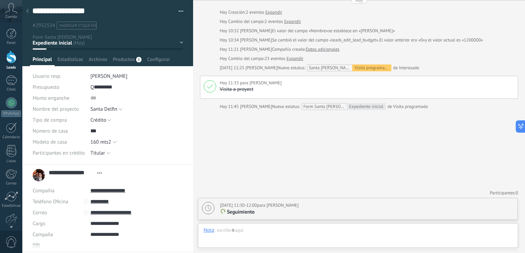
click at [126, 55] on div at bounding box center [107, 33] width 171 height 66
click at [126, 57] on span "Productos" at bounding box center [124, 61] width 22 height 10
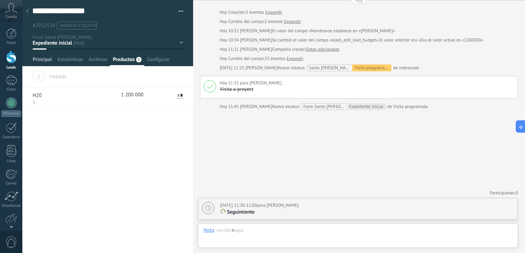
click at [42, 59] on span "Principal" at bounding box center [42, 61] width 19 height 10
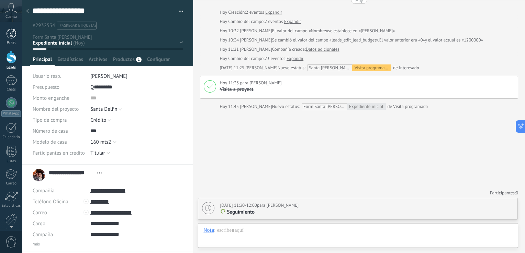
click at [11, 34] on div at bounding box center [11, 34] width 10 height 10
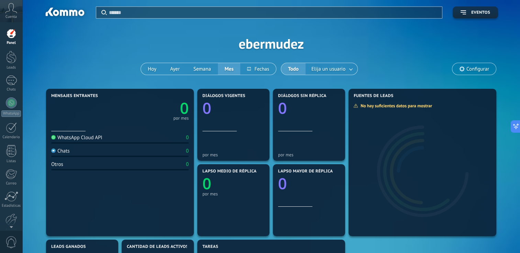
click at [140, 160] on div "WhatsApp Cloud API 0 Chats 0 Otros 0" at bounding box center [119, 182] width 137 height 101
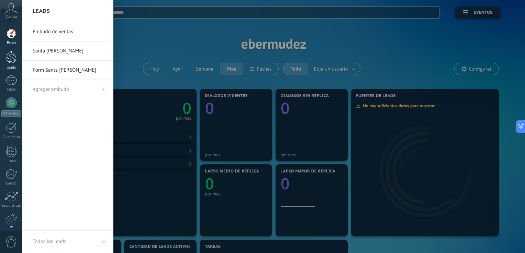
click at [7, 63] on div at bounding box center [11, 57] width 10 height 13
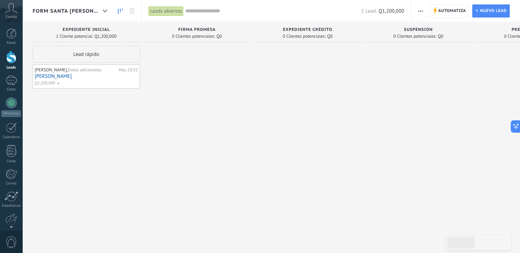
click at [367, 166] on div at bounding box center [417, 128] width 107 height 164
click at [328, 155] on div at bounding box center [307, 128] width 107 height 164
click at [325, 11] on input "text" at bounding box center [273, 11] width 176 height 7
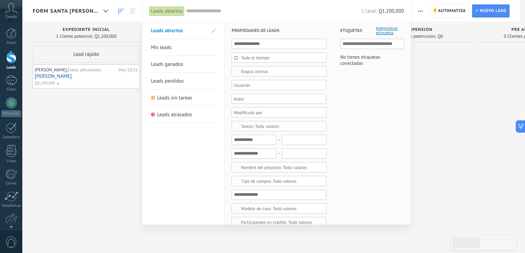
click at [161, 48] on span "Mis leads" at bounding box center [161, 47] width 21 height 7
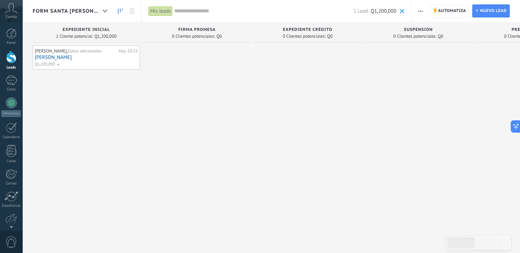
click at [162, 11] on div "Mis leads" at bounding box center [160, 11] width 24 height 10
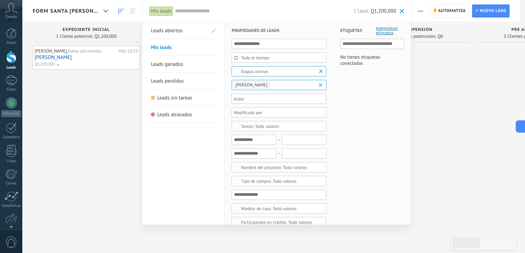
click at [399, 9] on span at bounding box center [401, 11] width 4 height 4
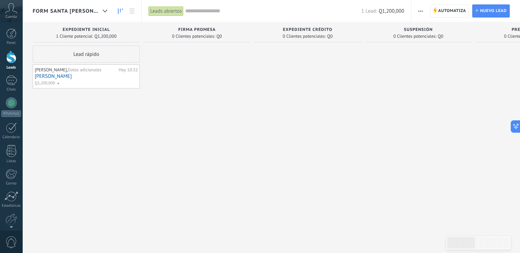
click at [218, 96] on div at bounding box center [196, 128] width 107 height 164
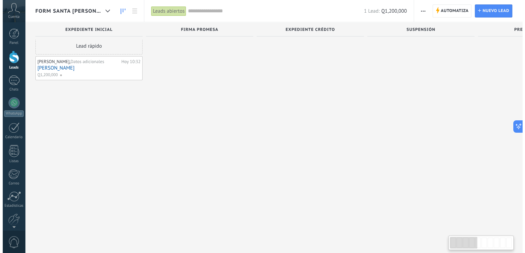
scroll to position [12, 0]
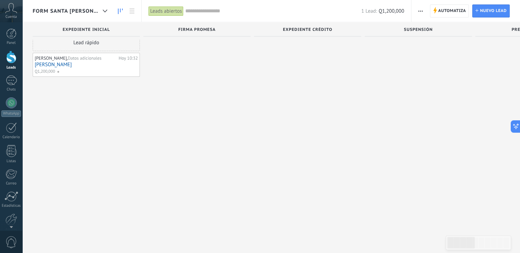
click at [74, 65] on link "[PERSON_NAME]" at bounding box center [86, 65] width 103 height 6
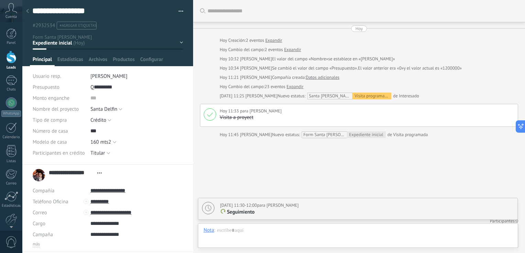
scroll to position [28, 0]
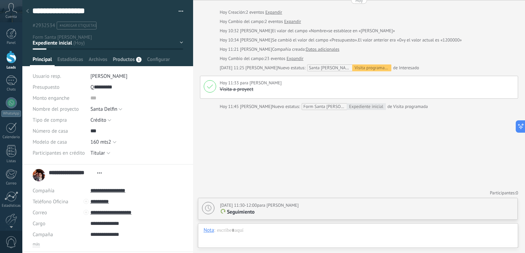
click at [121, 59] on span "Productos" at bounding box center [124, 61] width 22 height 10
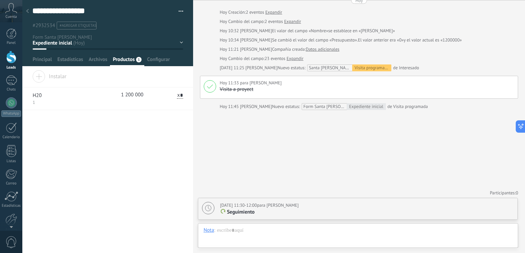
click at [112, 124] on div "**********" at bounding box center [107, 162] width 171 height 183
click at [43, 93] on div "1 [PHONE_NUMBER] * 1 H20" at bounding box center [108, 99] width 150 height 22
click at [41, 95] on p "H20" at bounding box center [69, 95] width 72 height 7
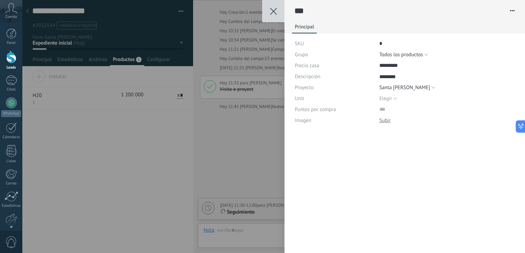
click at [273, 12] on use at bounding box center [273, 11] width 7 height 7
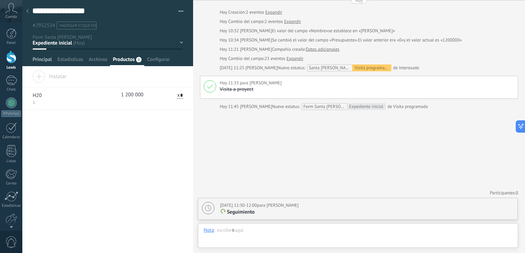
click at [42, 61] on span "Principal" at bounding box center [42, 61] width 19 height 10
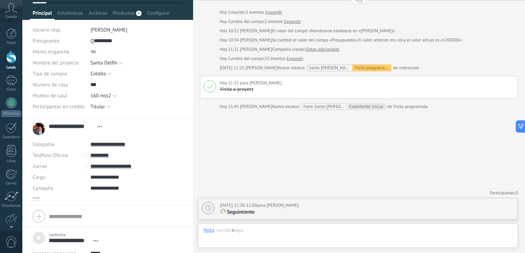
scroll to position [96, 0]
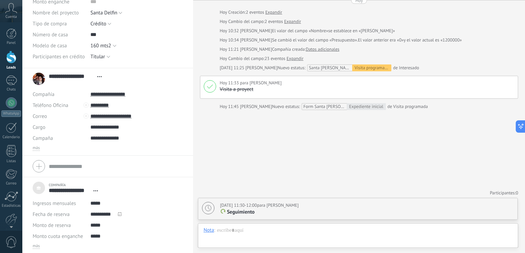
click at [41, 247] on div "más" at bounding box center [108, 246] width 150 height 5
click at [34, 246] on span "más" at bounding box center [36, 246] width 7 height 5
type textarea "***"
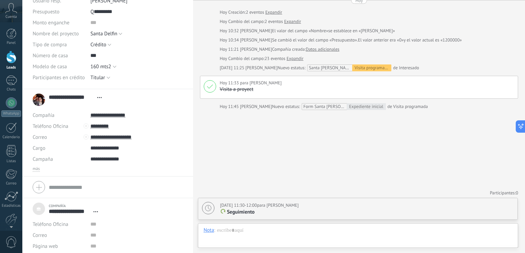
scroll to position [76, 0]
click at [37, 167] on span "más" at bounding box center [36, 169] width 7 height 5
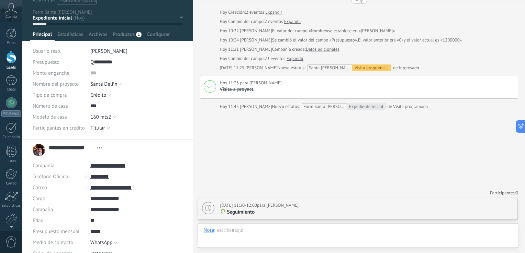
scroll to position [0, 0]
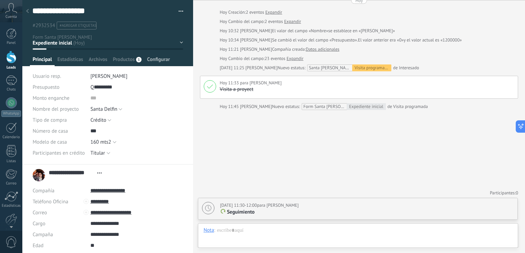
click at [163, 58] on span "Configurar" at bounding box center [158, 61] width 23 height 10
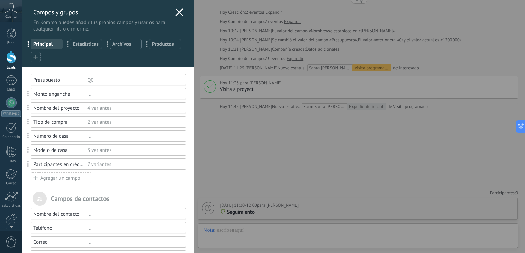
click at [39, 56] on div at bounding box center [36, 57] width 10 height 10
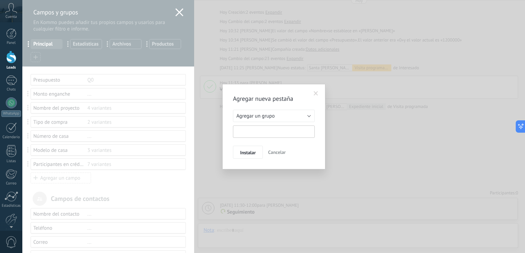
click at [269, 131] on input "text" at bounding box center [274, 132] width 82 height 12
click at [309, 119] on button "Agregar un grupo" at bounding box center [274, 116] width 82 height 12
click at [309, 119] on span "Agregar un grupo" at bounding box center [270, 116] width 83 height 7
click at [309, 119] on button "Agregar un grupo" at bounding box center [274, 116] width 82 height 12
click at [309, 119] on span "Agregar un grupo" at bounding box center [270, 116] width 83 height 7
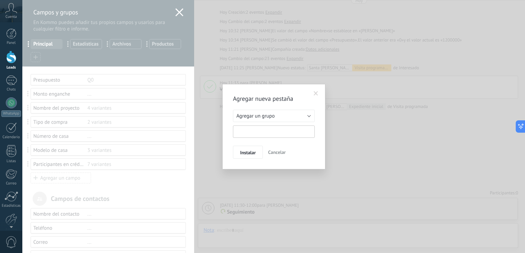
click at [282, 133] on input "text" at bounding box center [274, 132] width 82 height 12
type input "*"
type input "**********"
click at [246, 154] on span "Instalar" at bounding box center [247, 152] width 15 height 5
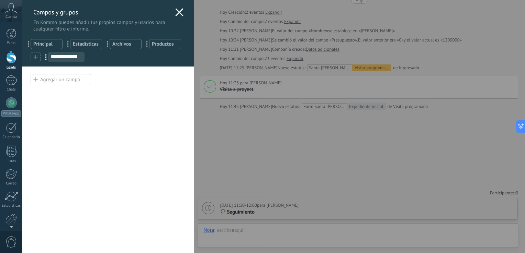
click at [71, 57] on input "**********" at bounding box center [66, 56] width 36 height 5
click at [63, 84] on div "Agregar un campo" at bounding box center [61, 79] width 60 height 11
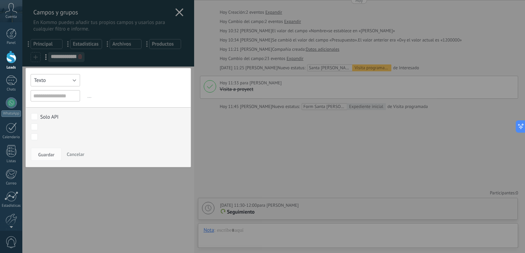
click at [68, 80] on button "Texto" at bounding box center [55, 80] width 49 height 12
click at [63, 82] on button "Texto" at bounding box center [55, 80] width 49 height 12
click at [60, 91] on span "Número" at bounding box center [54, 92] width 57 height 7
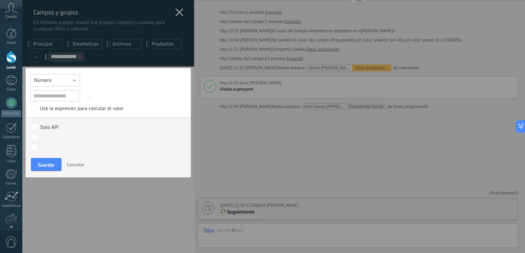
click at [67, 81] on button "Número" at bounding box center [55, 80] width 49 height 12
click at [64, 79] on span "Texto" at bounding box center [54, 80] width 57 height 7
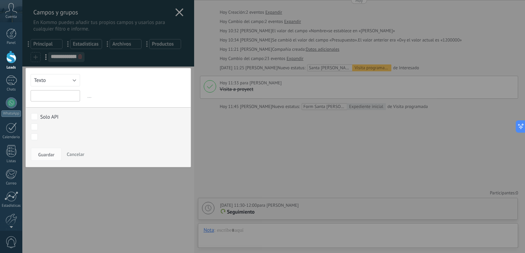
click at [56, 91] on input "text" at bounding box center [55, 95] width 49 height 11
type input "**********"
click at [47, 155] on span "Guardar" at bounding box center [46, 154] width 16 height 5
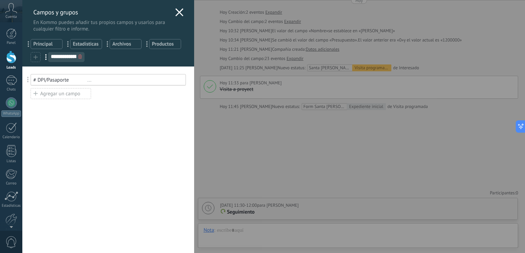
click at [73, 118] on div "Usted ha alcanzado la cantidad máxima de los campos añadidos en la tarifa Perio…" at bounding box center [108, 160] width 172 height 187
click at [76, 95] on div "Agregar un campo" at bounding box center [61, 93] width 60 height 11
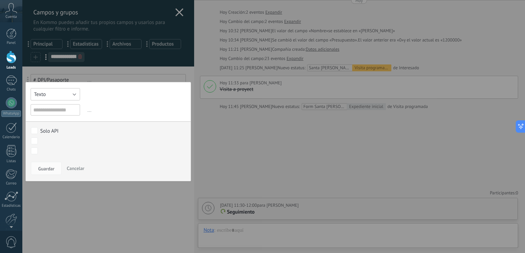
click at [59, 94] on button "Texto" at bounding box center [55, 94] width 49 height 12
click at [51, 129] on span "Selección" at bounding box center [54, 129] width 57 height 7
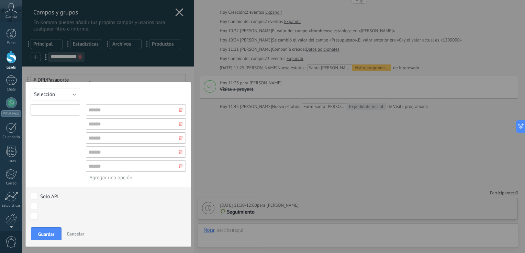
click at [51, 105] on input "text" at bounding box center [55, 109] width 49 height 11
type input "**********"
click at [125, 108] on input "text" at bounding box center [136, 109] width 100 height 11
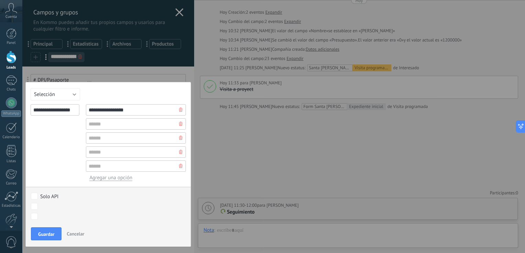
type input "**********"
type input "********"
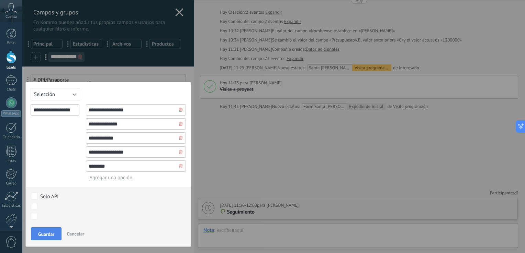
click at [44, 230] on button "Guardar" at bounding box center [46, 234] width 31 height 13
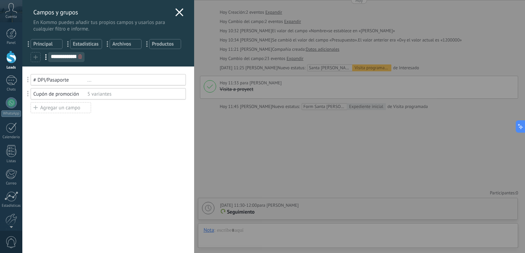
click at [73, 109] on div "Agregar un campo" at bounding box center [61, 107] width 60 height 11
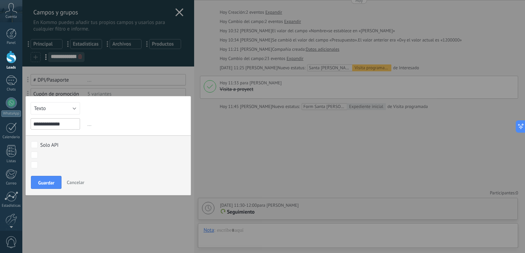
type input "**********"
click at [70, 109] on button "Texto" at bounding box center [55, 108] width 49 height 12
click at [50, 145] on span "Selección" at bounding box center [54, 143] width 57 height 7
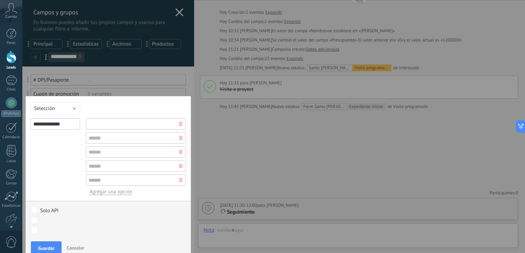
click at [111, 118] on input "text" at bounding box center [136, 123] width 100 height 11
type input "***"
type input "**"
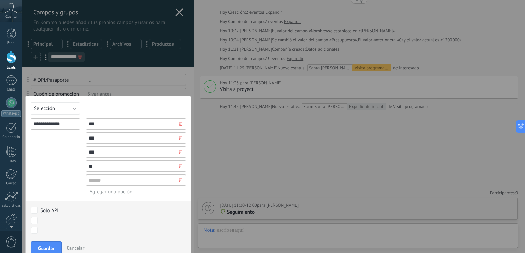
click at [181, 181] on div at bounding box center [180, 180] width 10 height 11
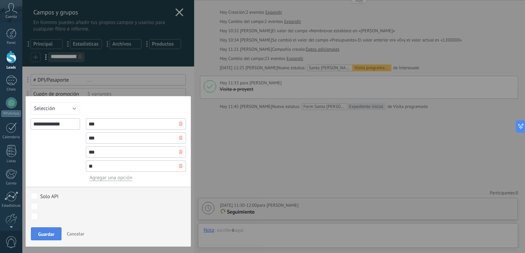
click at [45, 238] on button "Guardar" at bounding box center [46, 234] width 31 height 13
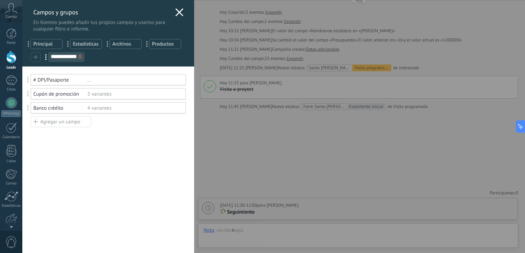
click at [51, 125] on div "Agregar un campo" at bounding box center [61, 121] width 60 height 11
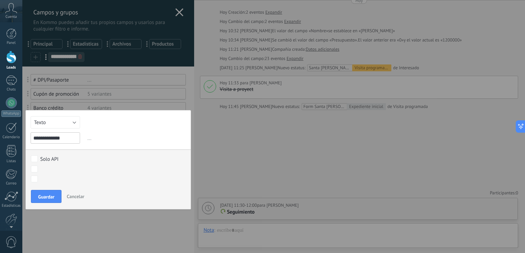
type input "**********"
click at [52, 124] on button "Texto" at bounding box center [55, 122] width 49 height 12
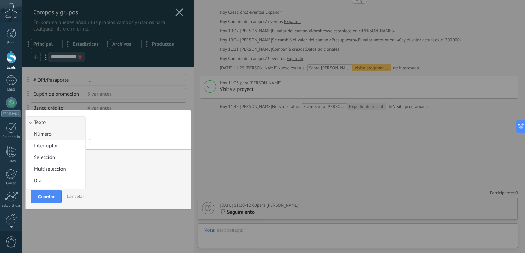
click at [51, 134] on span "Número" at bounding box center [54, 134] width 57 height 7
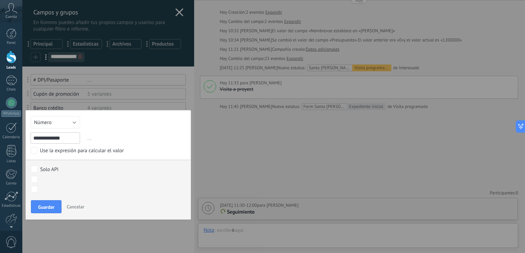
click at [63, 115] on div "**********" at bounding box center [108, 165] width 166 height 110
click at [63, 122] on button "Número" at bounding box center [55, 122] width 49 height 12
click at [52, 159] on span "Moneda" at bounding box center [54, 160] width 57 height 7
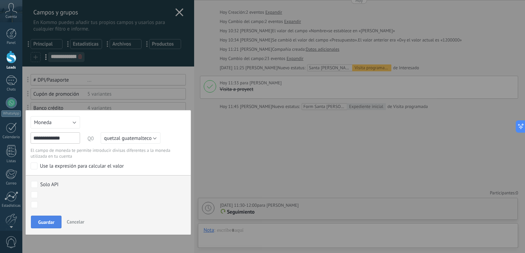
click at [58, 222] on button "Guardar" at bounding box center [46, 222] width 31 height 13
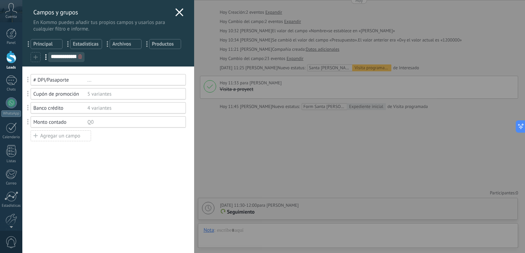
click at [41, 46] on span "Principal" at bounding box center [46, 44] width 26 height 7
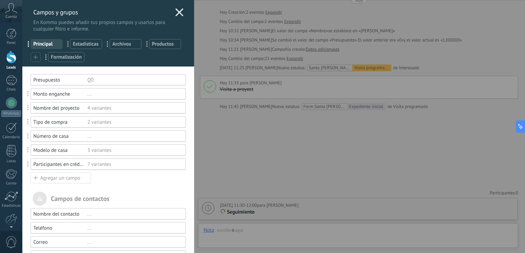
click at [63, 98] on div "Monto enganche ..." at bounding box center [108, 93] width 155 height 11
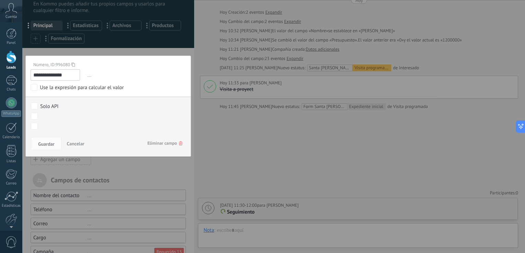
scroll to position [0, 0]
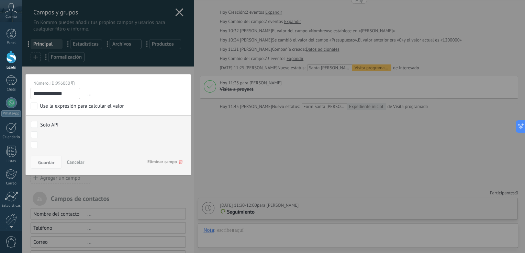
click at [48, 163] on span "Guardar" at bounding box center [46, 162] width 16 height 5
click at [68, 161] on span "Cancelar" at bounding box center [76, 162] width 18 height 6
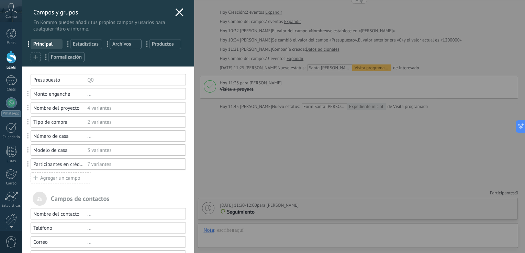
click at [439, 46] on div "**********" at bounding box center [273, 126] width 502 height 253
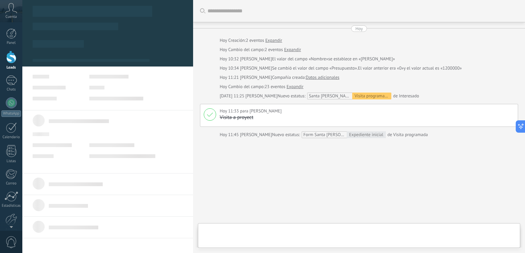
scroll to position [28, 0]
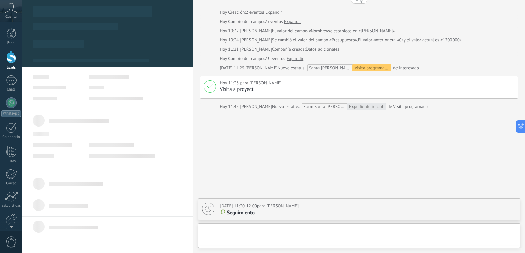
type textarea "**********"
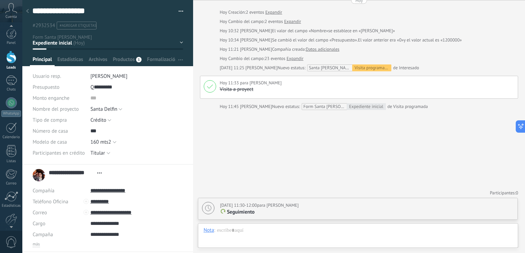
scroll to position [0, 0]
click at [68, 98] on span "Monto enganche" at bounding box center [51, 98] width 37 height 5
click at [180, 57] on span "button" at bounding box center [180, 59] width 4 height 13
click at [167, 73] on span "Configurar" at bounding box center [171, 73] width 23 height 14
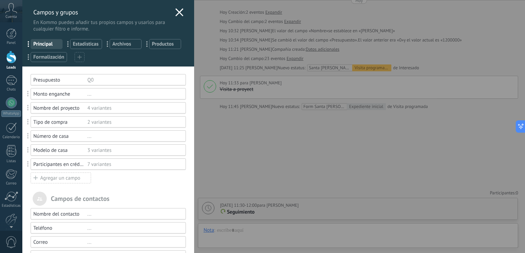
click at [71, 95] on div "Monto enganche" at bounding box center [60, 94] width 54 height 7
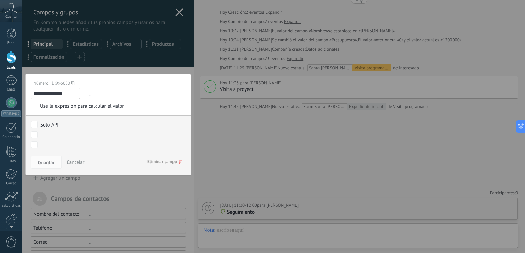
click at [87, 96] on span "..." at bounding box center [136, 93] width 100 height 11
click at [87, 94] on span "..." at bounding box center [136, 93] width 100 height 11
click at [81, 108] on div "Use la expresión para calcular el valor" at bounding box center [82, 106] width 84 height 7
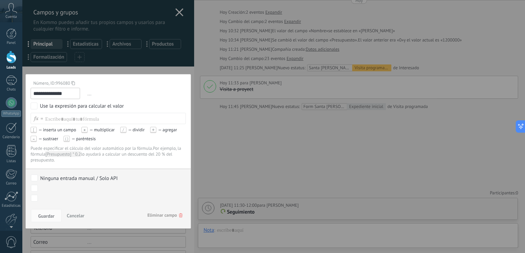
click at [81, 108] on div "Use la expresión para calcular el valor" at bounding box center [82, 106] width 84 height 7
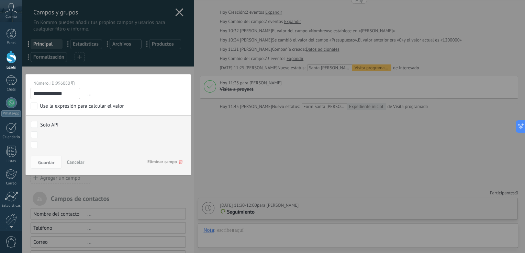
click at [73, 83] on use at bounding box center [72, 83] width 3 height 4
click at [72, 86] on div "**********" at bounding box center [108, 124] width 166 height 101
click at [72, 85] on div "Número, ID: 996080" at bounding box center [106, 83] width 150 height 6
click at [72, 84] on icon at bounding box center [72, 83] width 3 height 9
drag, startPoint x: 72, startPoint y: 84, endPoint x: 77, endPoint y: 84, distance: 4.5
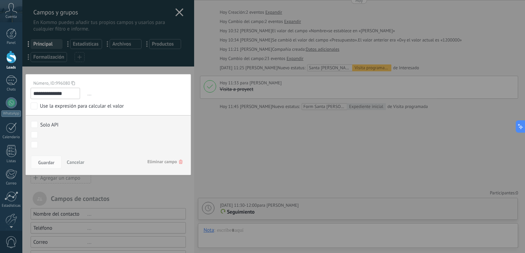
click at [72, 84] on div "Número, ID: 996080" at bounding box center [106, 83] width 150 height 6
click at [100, 90] on span "..." at bounding box center [136, 93] width 100 height 11
click at [78, 162] on span "Cancelar" at bounding box center [76, 162] width 18 height 6
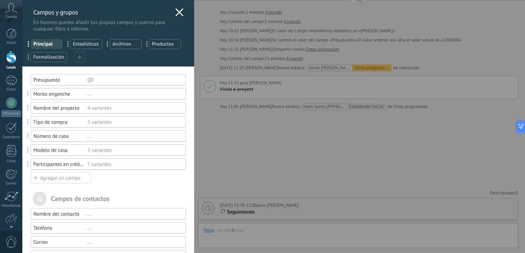
click at [43, 59] on span "Formalización" at bounding box center [48, 57] width 31 height 7
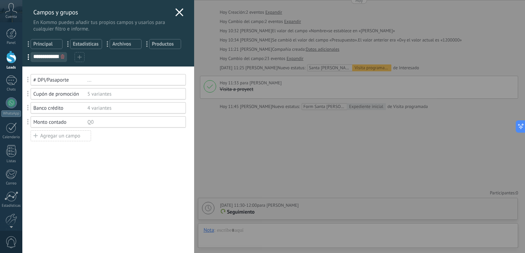
click at [82, 174] on div "Usted ha alcanzado la cantidad máxima de los campos añadidos en la tarifa Perio…" at bounding box center [108, 160] width 172 height 187
click at [43, 133] on div "Agregar un campo" at bounding box center [61, 135] width 60 height 11
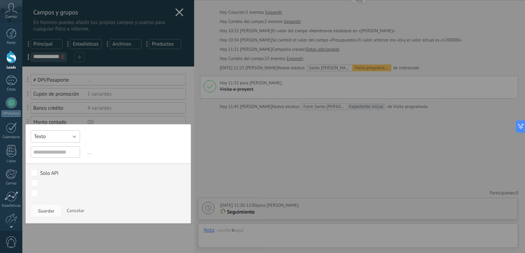
click at [43, 134] on span "Texto" at bounding box center [40, 137] width 12 height 7
click at [46, 196] on span "Día" at bounding box center [54, 195] width 57 height 7
click at [49, 144] on div "Texto Número Interruptor Selección Multiselección Día URL Texto Largo Interrupt…" at bounding box center [108, 174] width 166 height 100
click at [48, 147] on input "text" at bounding box center [55, 152] width 49 height 11
type input "*"
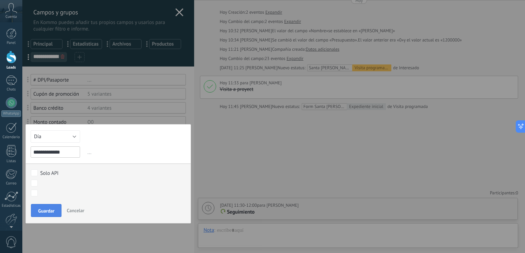
type input "**********"
click at [47, 216] on button "Guardar" at bounding box center [46, 210] width 31 height 13
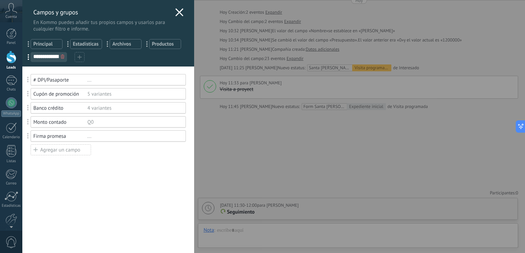
click at [50, 150] on div "Agregar un campo" at bounding box center [61, 150] width 60 height 11
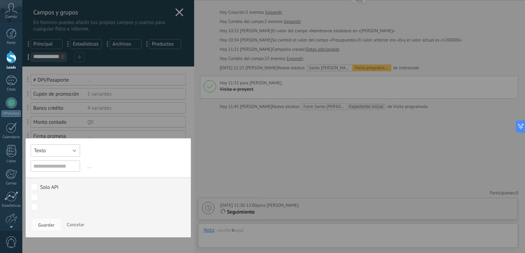
click at [49, 148] on button "Texto" at bounding box center [55, 151] width 49 height 12
click at [51, 207] on span "Día" at bounding box center [54, 209] width 57 height 7
click at [62, 168] on input "text" at bounding box center [55, 166] width 49 height 11
type input "**********"
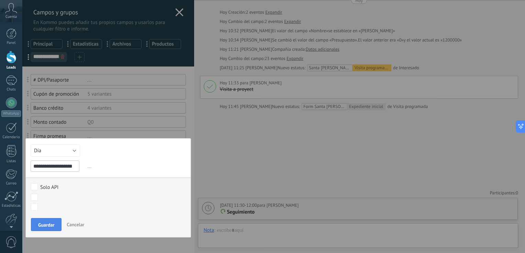
click at [55, 226] on button "Guardar" at bounding box center [46, 224] width 31 height 13
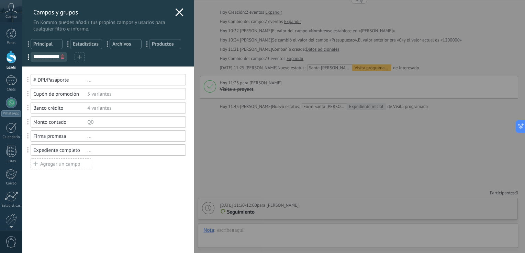
click at [54, 151] on div "Expediente completo" at bounding box center [60, 150] width 54 height 7
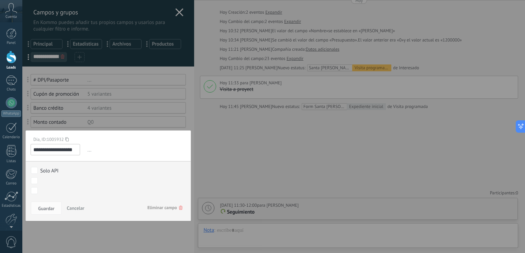
click at [156, 205] on span "Eliminar campo" at bounding box center [164, 208] width 35 height 12
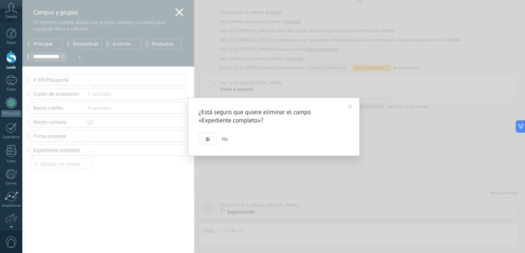
click at [205, 142] on button "Si" at bounding box center [207, 139] width 18 height 13
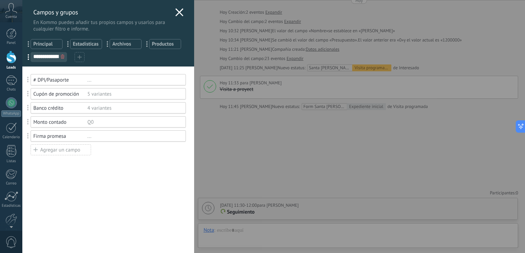
click at [54, 151] on div "Agregar un campo" at bounding box center [61, 150] width 60 height 11
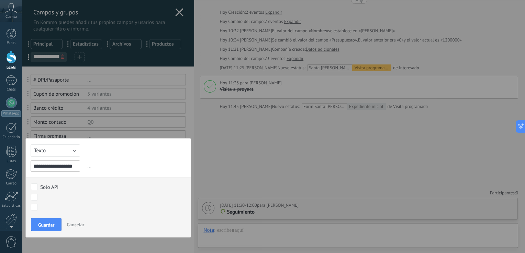
scroll to position [0, 4]
type input "**********"
click at [75, 151] on button "Texto" at bounding box center [55, 151] width 49 height 12
click at [62, 183] on span "Selección" at bounding box center [54, 186] width 57 height 7
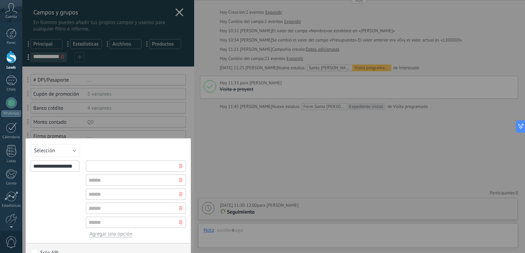
click at [109, 162] on input "text" at bounding box center [136, 166] width 100 height 11
type input "**"
click at [179, 195] on use at bounding box center [180, 194] width 3 height 4
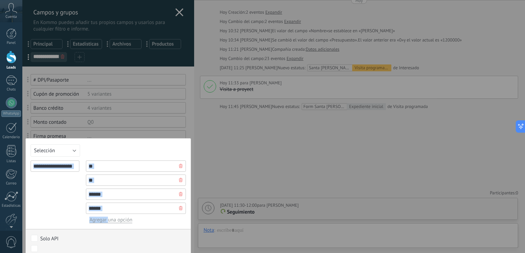
click at [179, 195] on use at bounding box center [180, 194] width 3 height 4
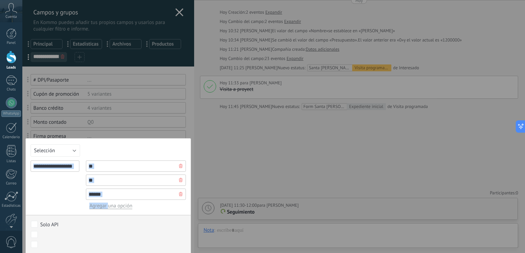
click at [179, 195] on icon at bounding box center [180, 194] width 3 height 4
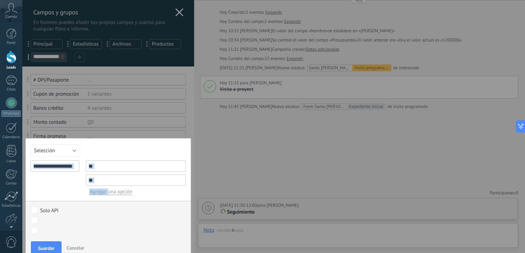
click at [74, 193] on div "**********" at bounding box center [55, 178] width 49 height 35
click at [52, 246] on span "Guardar" at bounding box center [46, 248] width 16 height 5
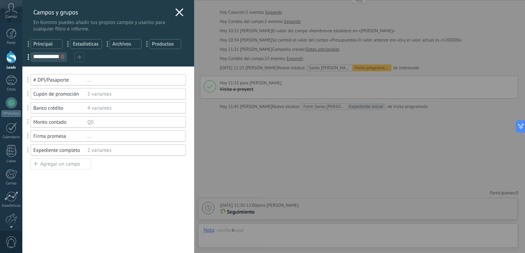
click at [92, 176] on div "Usted ha alcanzado la cantidad máxima de los campos añadidos en la tarifa Perio…" at bounding box center [108, 160] width 172 height 187
click at [46, 165] on div "Agregar un campo" at bounding box center [61, 164] width 60 height 11
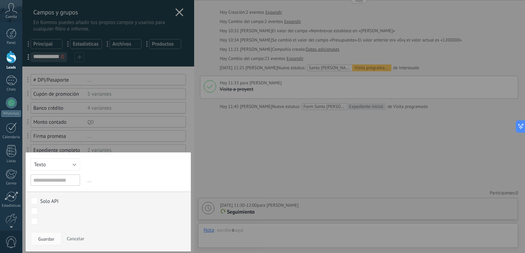
click at [54, 158] on div "Texto Número Interruptor Selección Multiselección Día URL Texto Largo Interrupt…" at bounding box center [108, 202] width 166 height 100
click at [53, 161] on button "Texto" at bounding box center [55, 165] width 49 height 12
click at [46, 220] on li "Día" at bounding box center [55, 223] width 59 height 12
click at [62, 178] on input "text" at bounding box center [55, 180] width 49 height 11
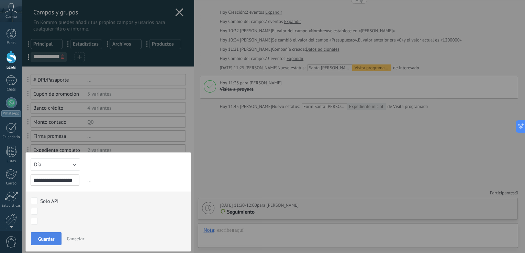
type input "**********"
click at [41, 240] on span "Guardar" at bounding box center [46, 239] width 16 height 5
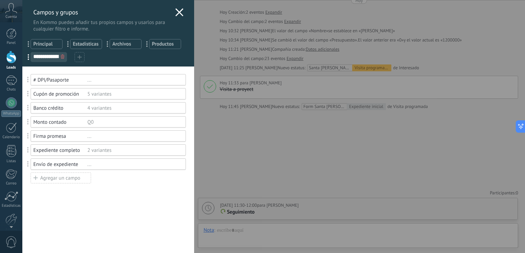
click at [66, 191] on div "Usted ha alcanzado la cantidad máxima de los campos añadidos en la tarifa Perio…" at bounding box center [108, 160] width 172 height 187
